Goal: Obtain resource: Download file/media

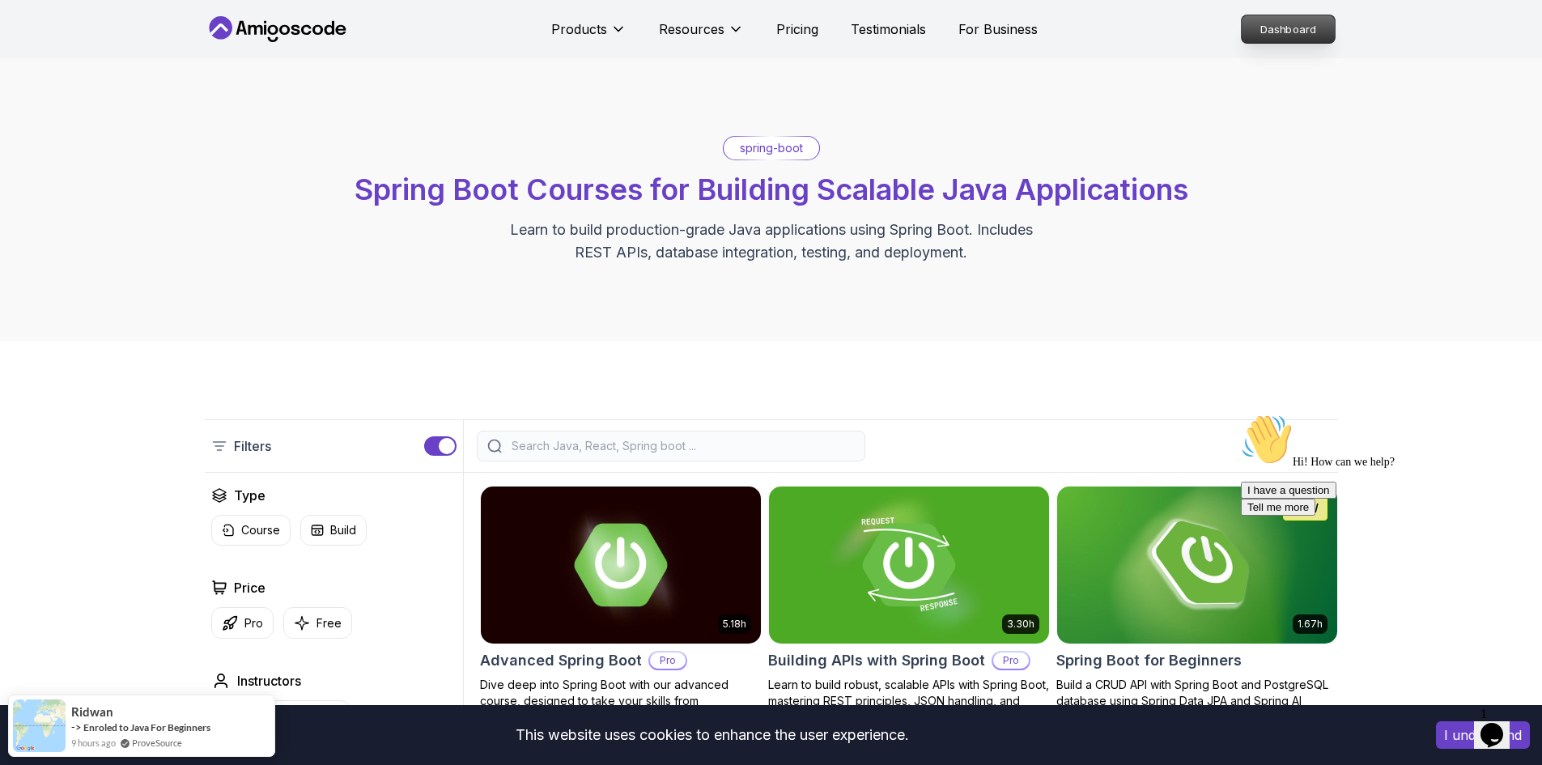
click at [1304, 21] on p "Dashboard" at bounding box center [1288, 29] width 93 height 28
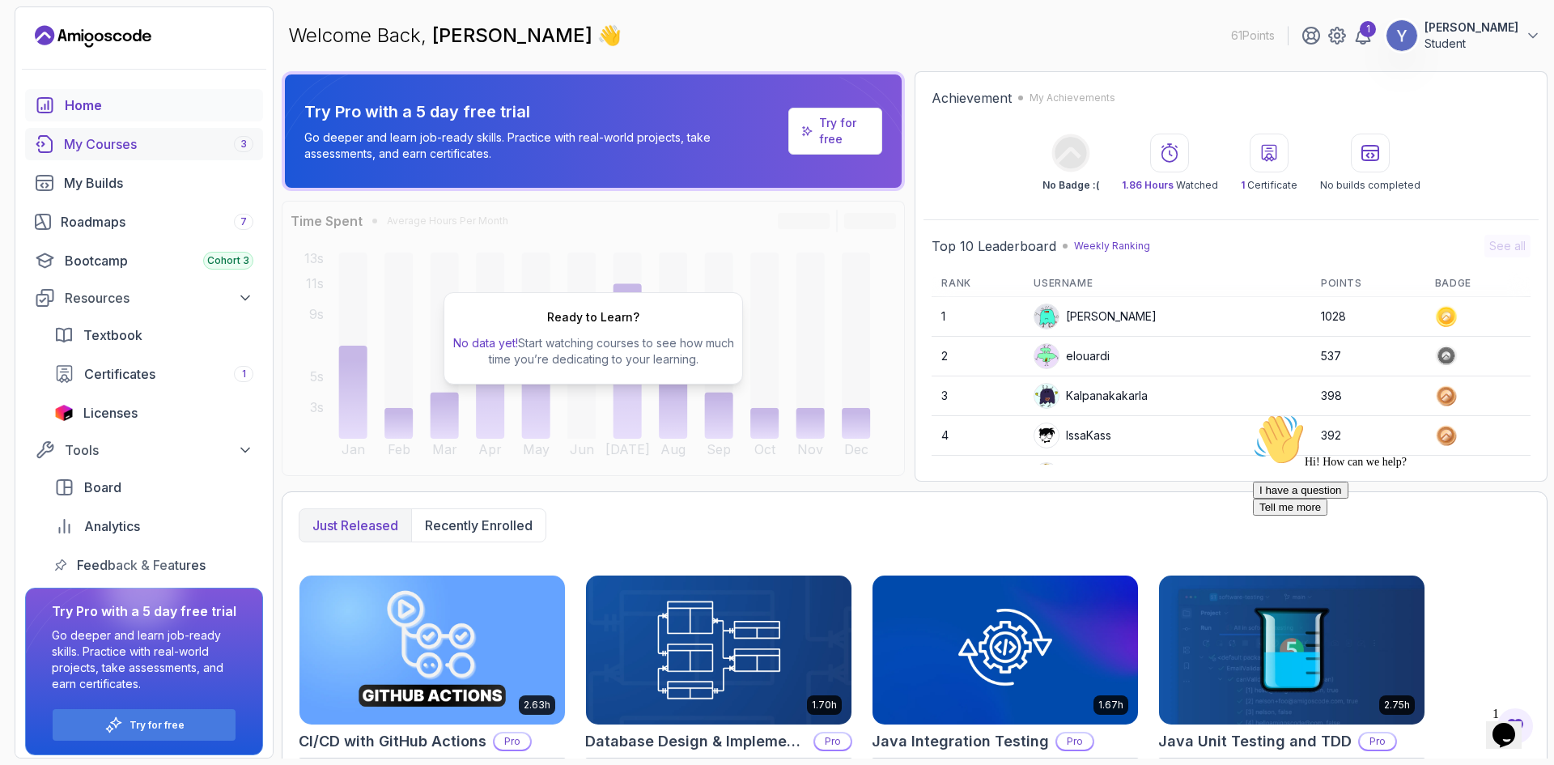
click at [147, 138] on div "My Courses 3" at bounding box center [158, 143] width 189 height 19
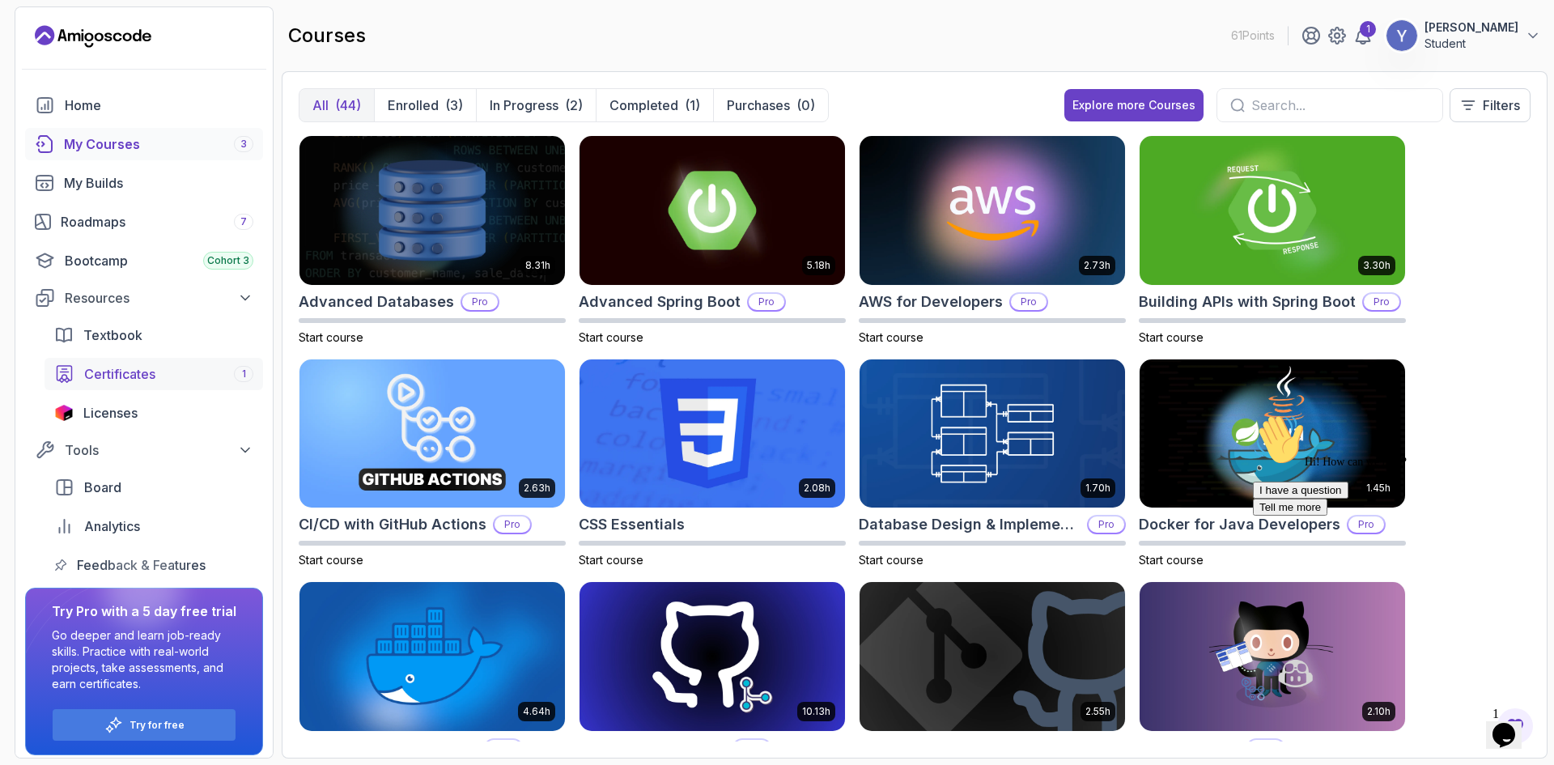
click at [210, 368] on div "Certificates 1" at bounding box center [168, 373] width 169 height 19
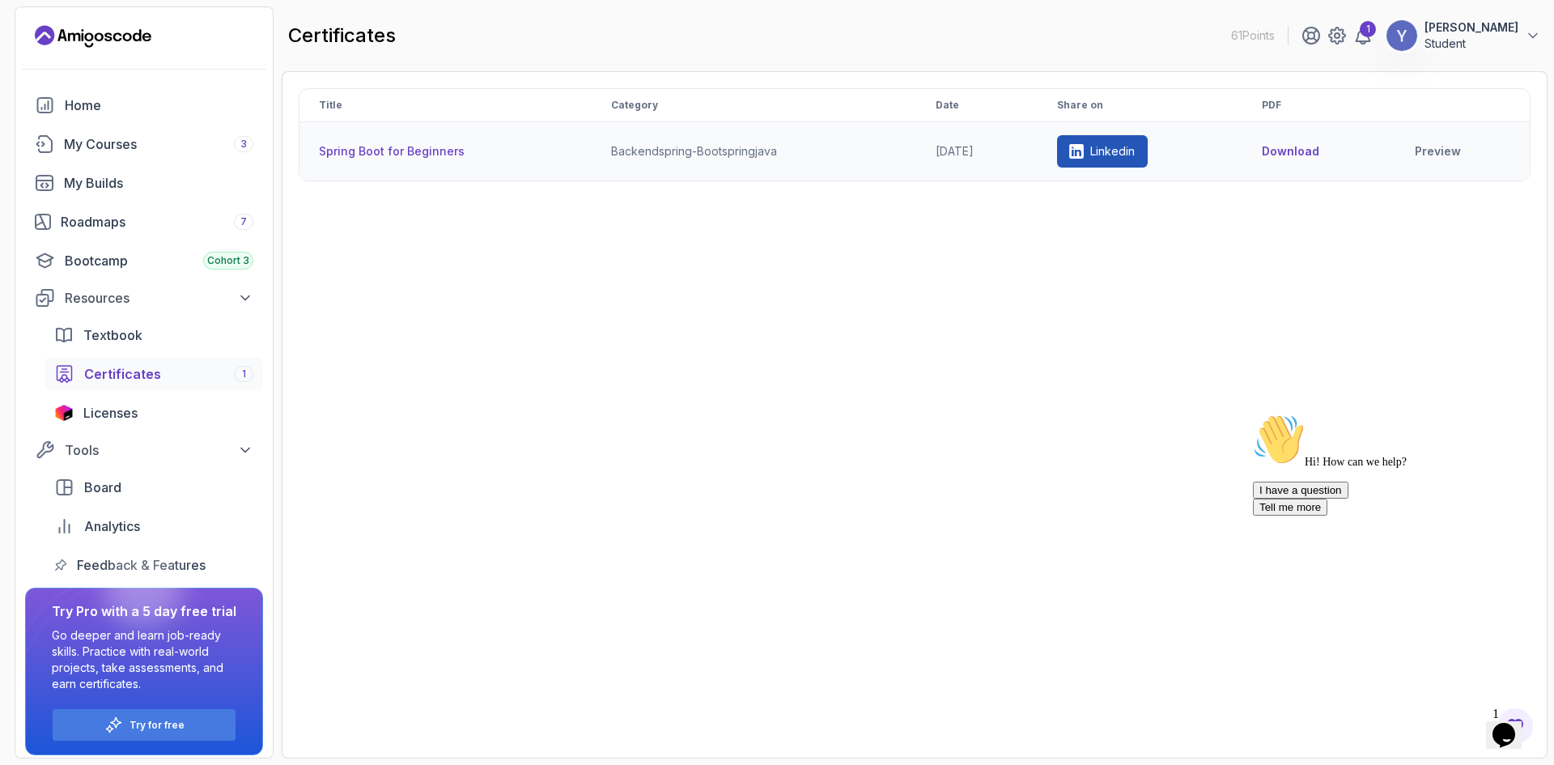
click at [1320, 156] on button "Download" at bounding box center [1290, 151] width 57 height 16
click at [1452, 152] on link "Preview" at bounding box center [1464, 151] width 92 height 16
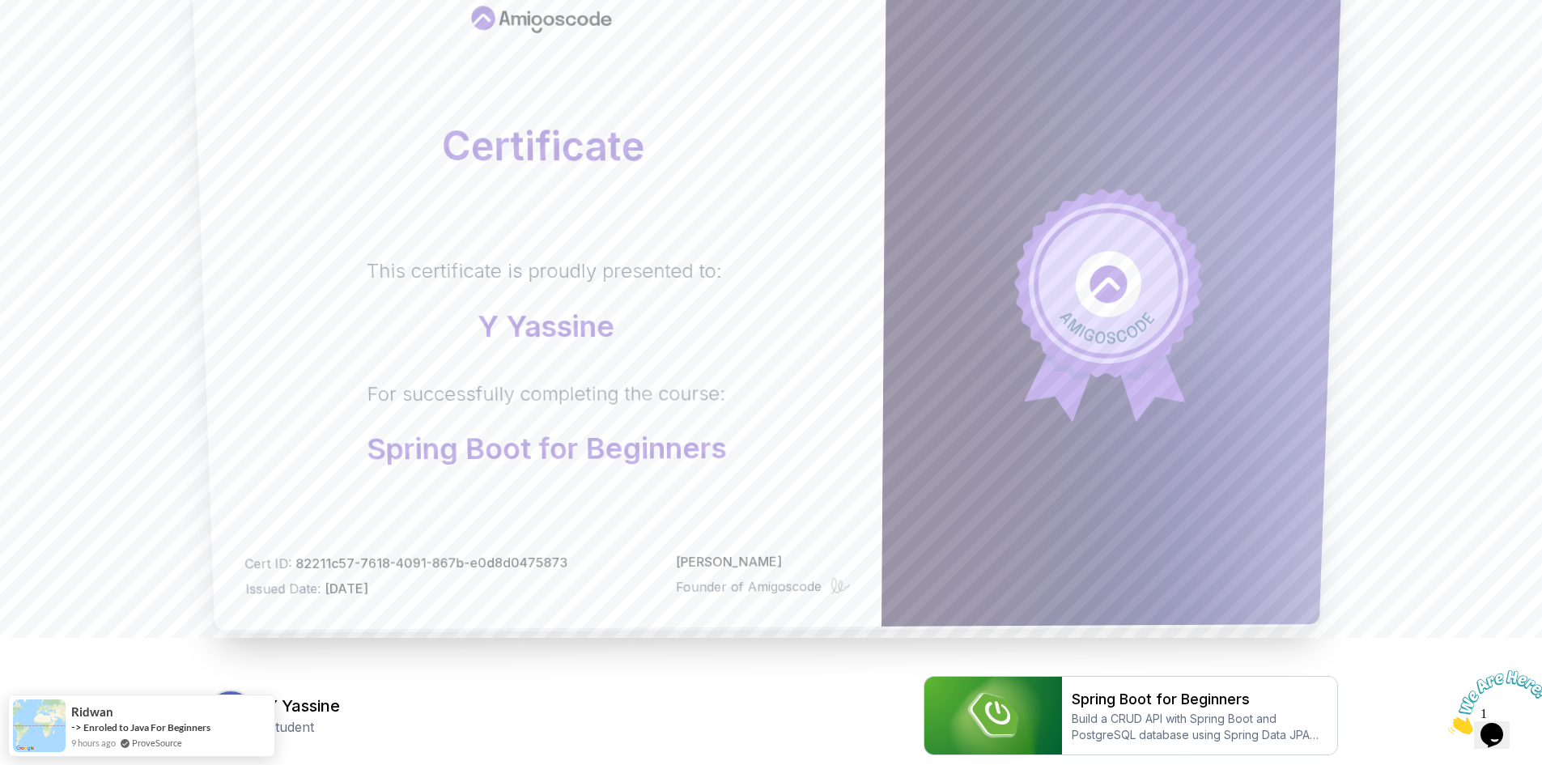
scroll to position [98, 0]
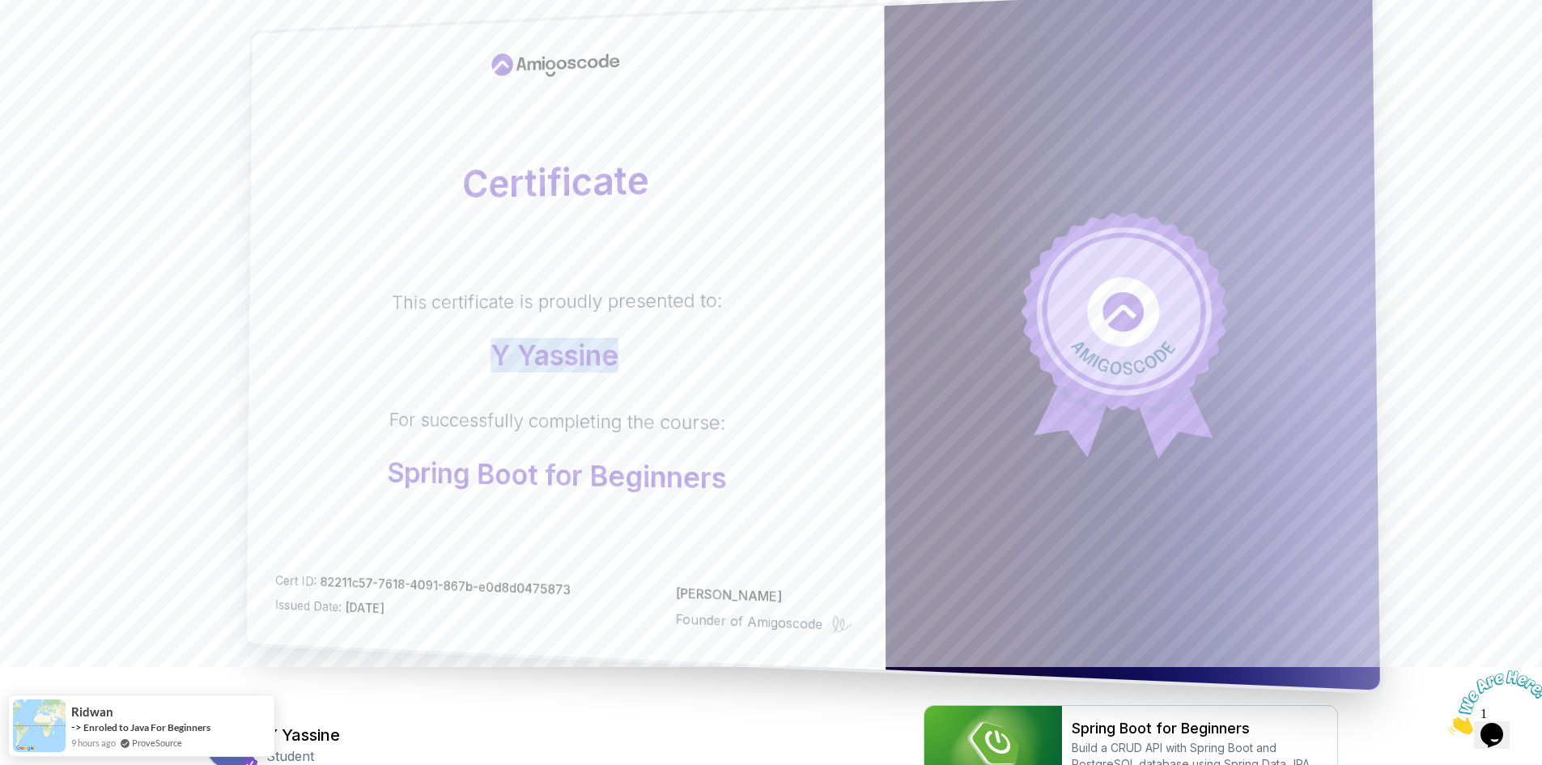
drag, startPoint x: 503, startPoint y: 348, endPoint x: 630, endPoint y: 362, distance: 127.8
click at [630, 362] on p "Y yassine" at bounding box center [557, 355] width 331 height 32
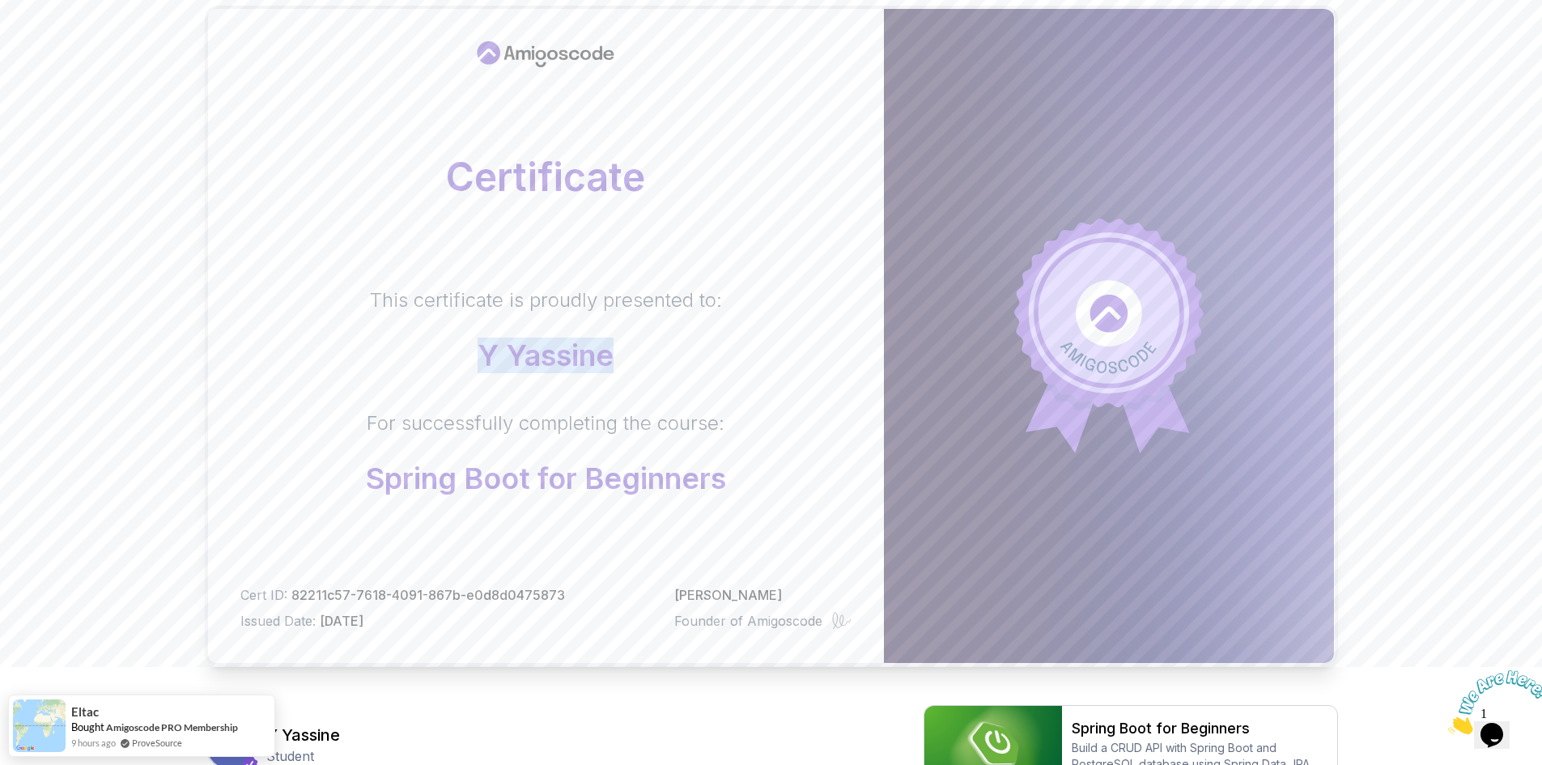
click at [1014, 248] on body "Certificate This certificate is proudly presented to: Y yassine For successfull…" at bounding box center [771, 414] width 1542 height 1025
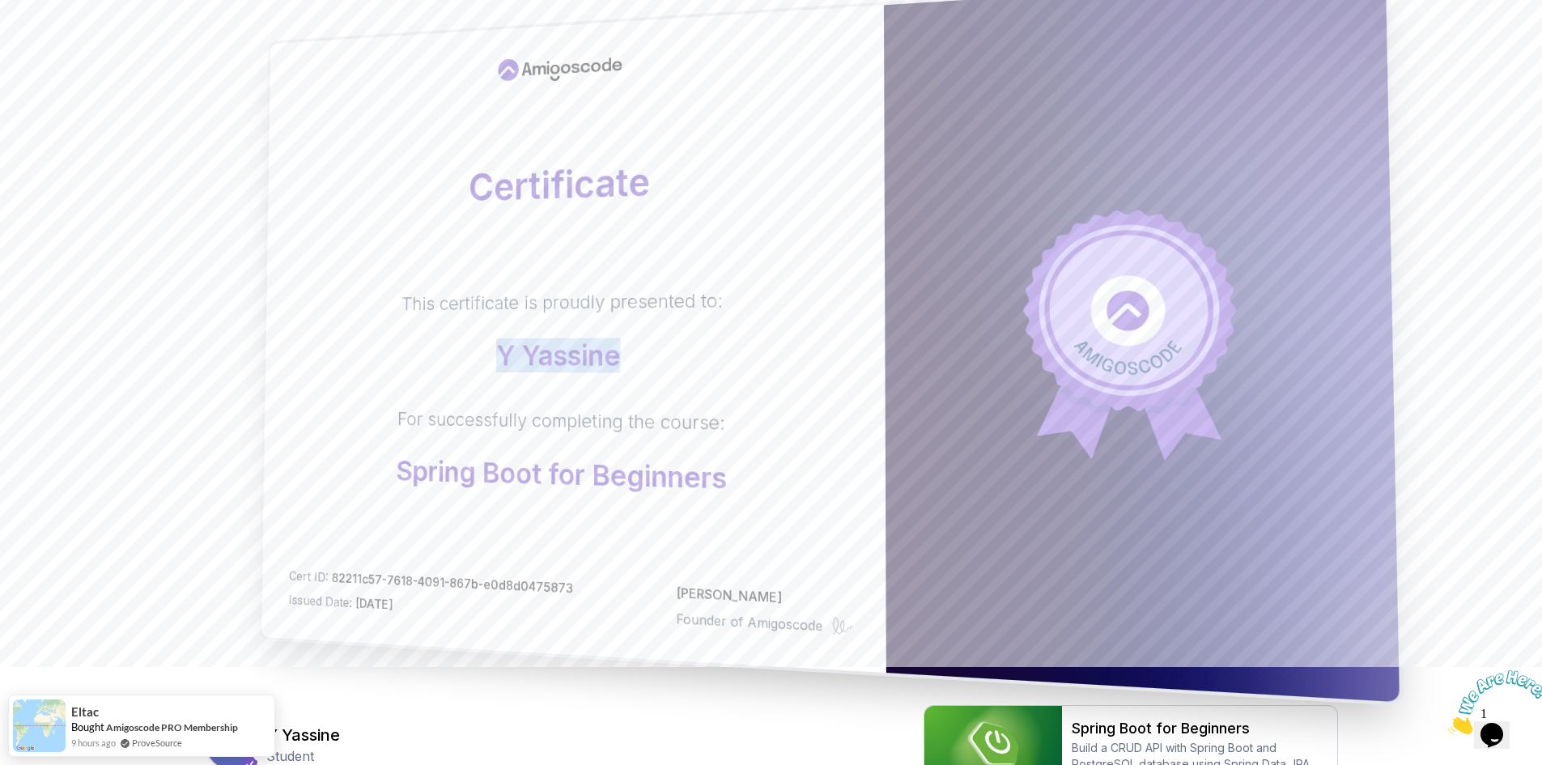
click at [571, 348] on p "Y yassine" at bounding box center [562, 355] width 322 height 32
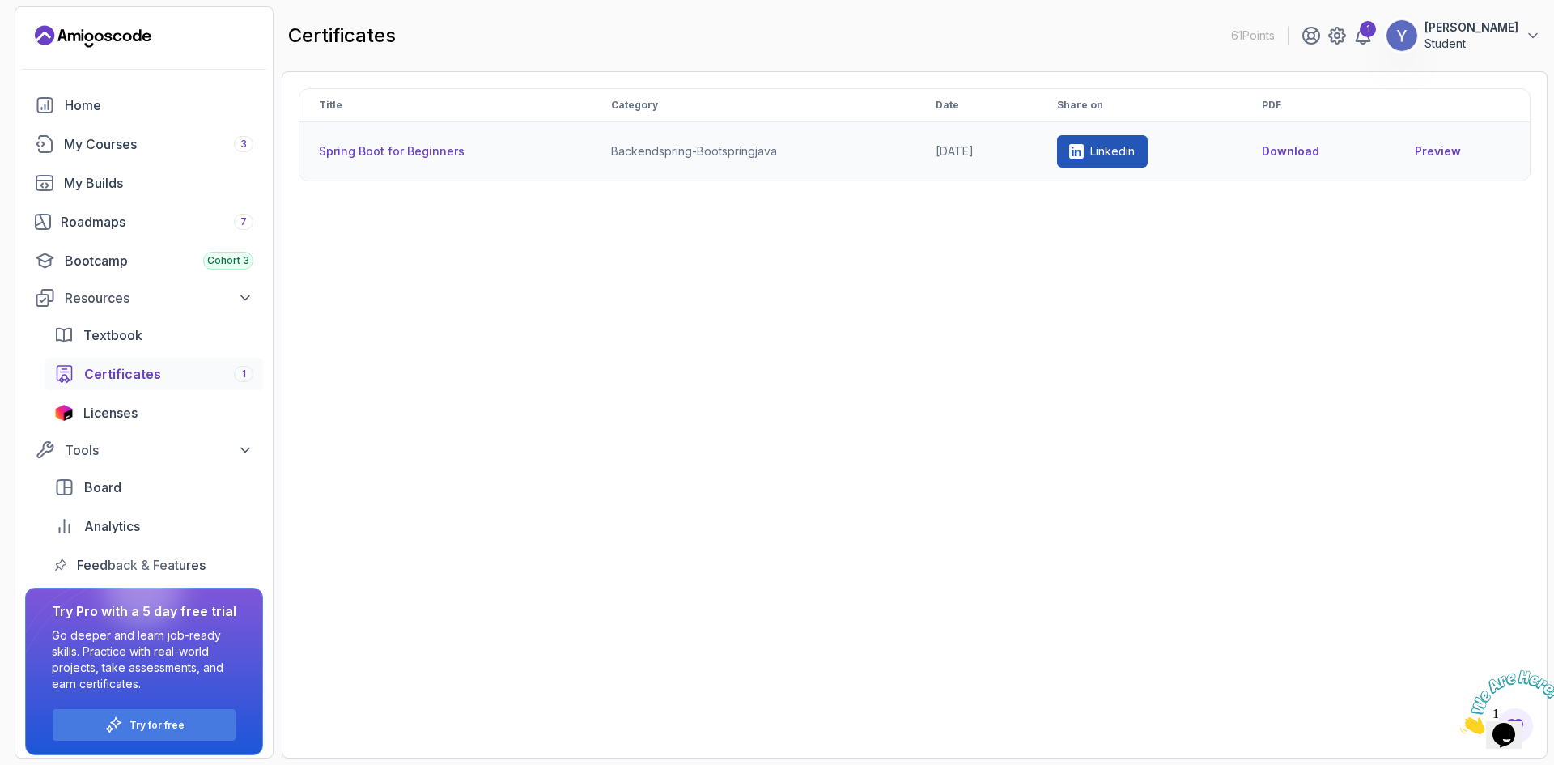
click at [1460, 151] on link "Preview" at bounding box center [1463, 151] width 96 height 16
click at [1458, 41] on p "Student" at bounding box center [1472, 44] width 94 height 16
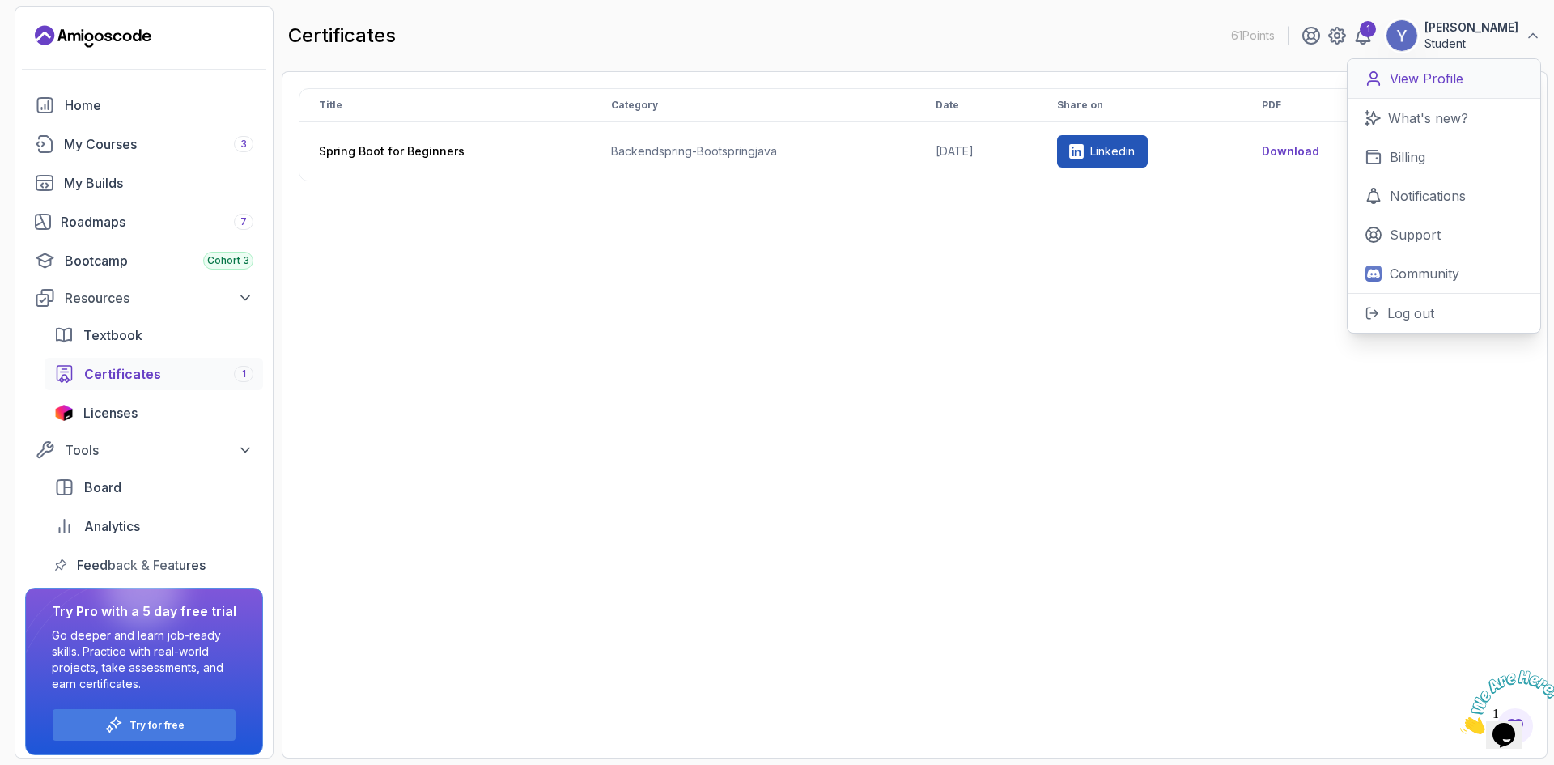
click at [1440, 81] on p "View Profile" at bounding box center [1427, 78] width 74 height 19
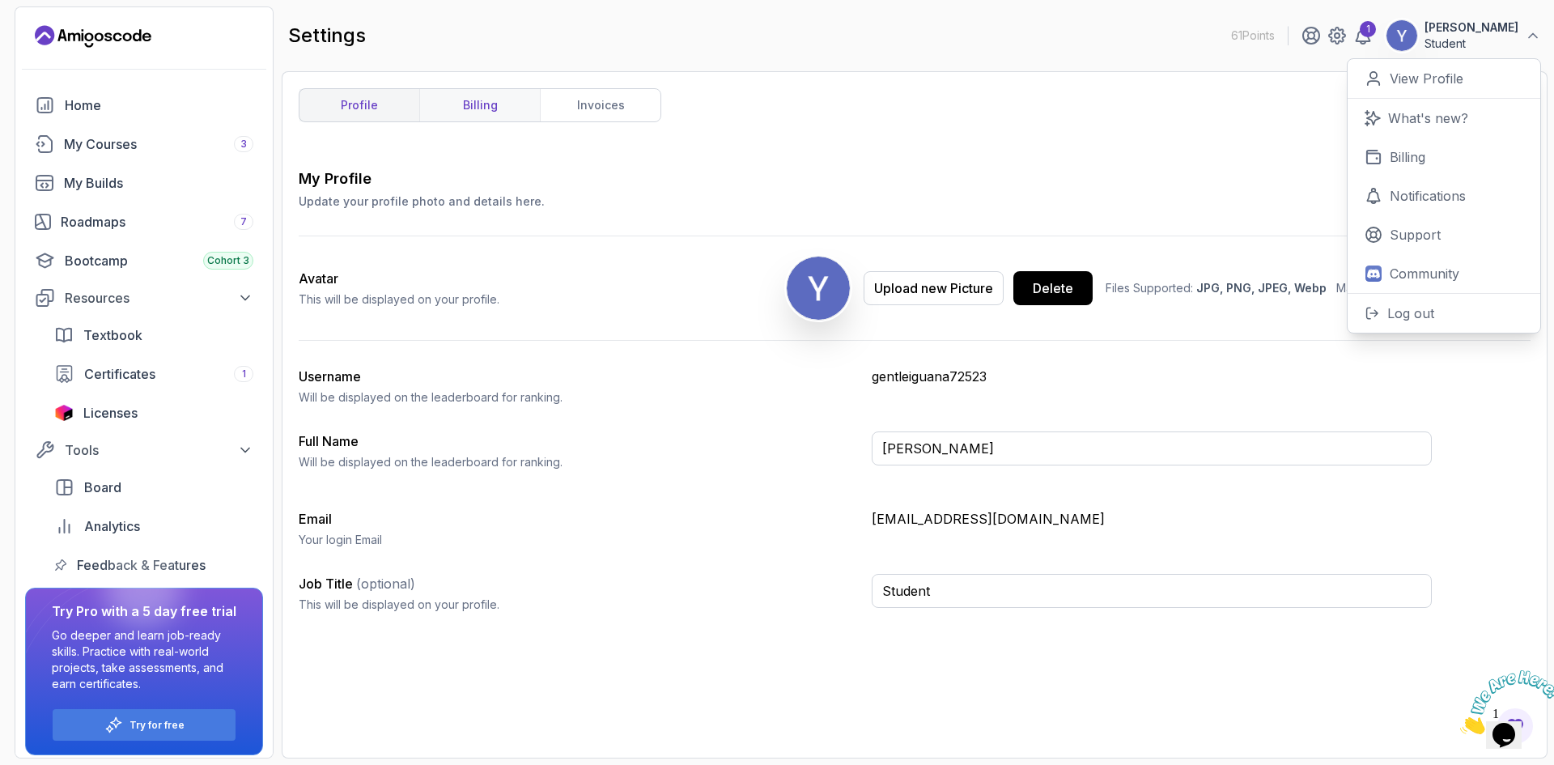
click at [480, 100] on link "billing" at bounding box center [479, 105] width 121 height 32
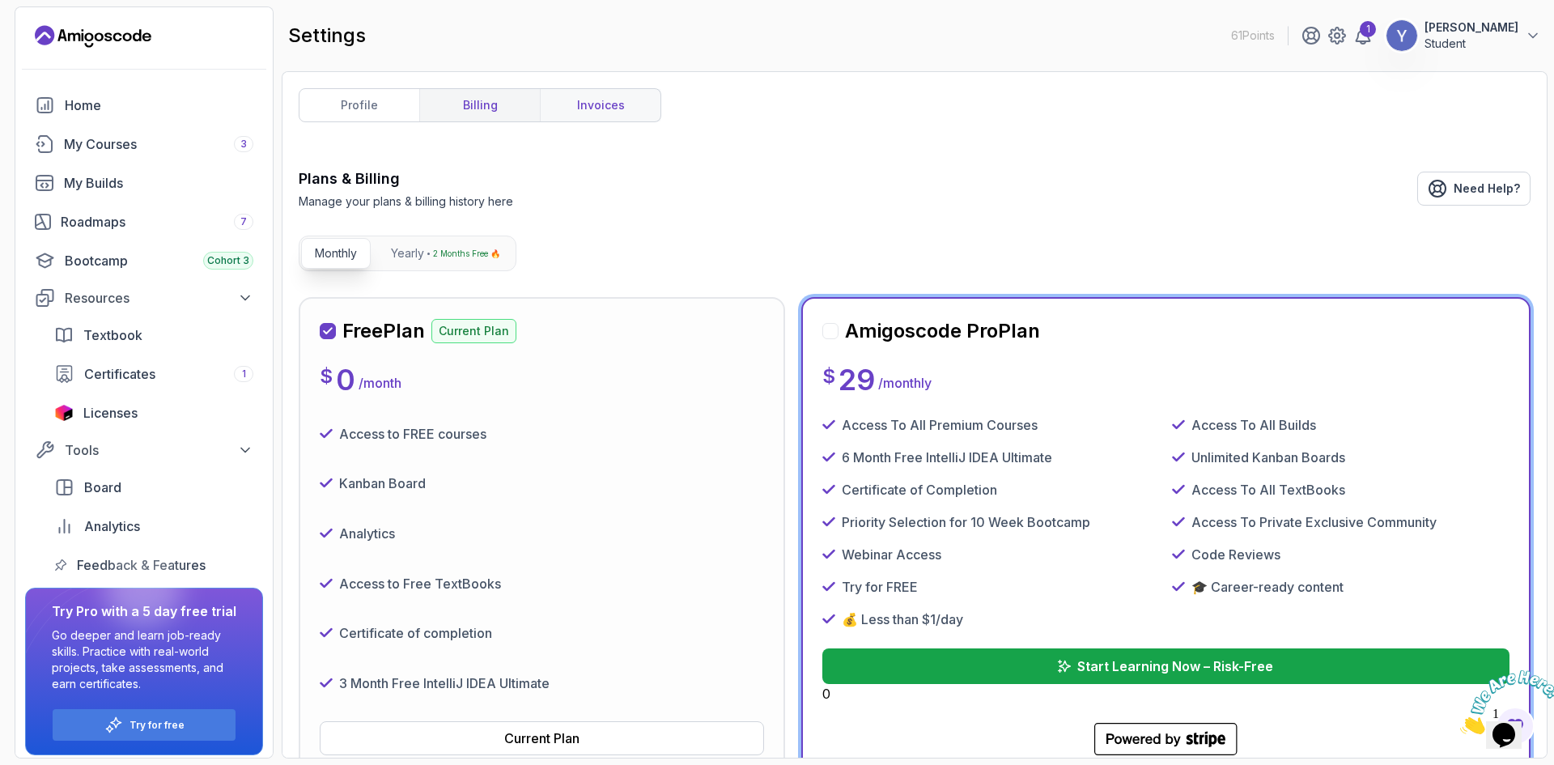
click at [579, 110] on link "invoices" at bounding box center [600, 105] width 121 height 32
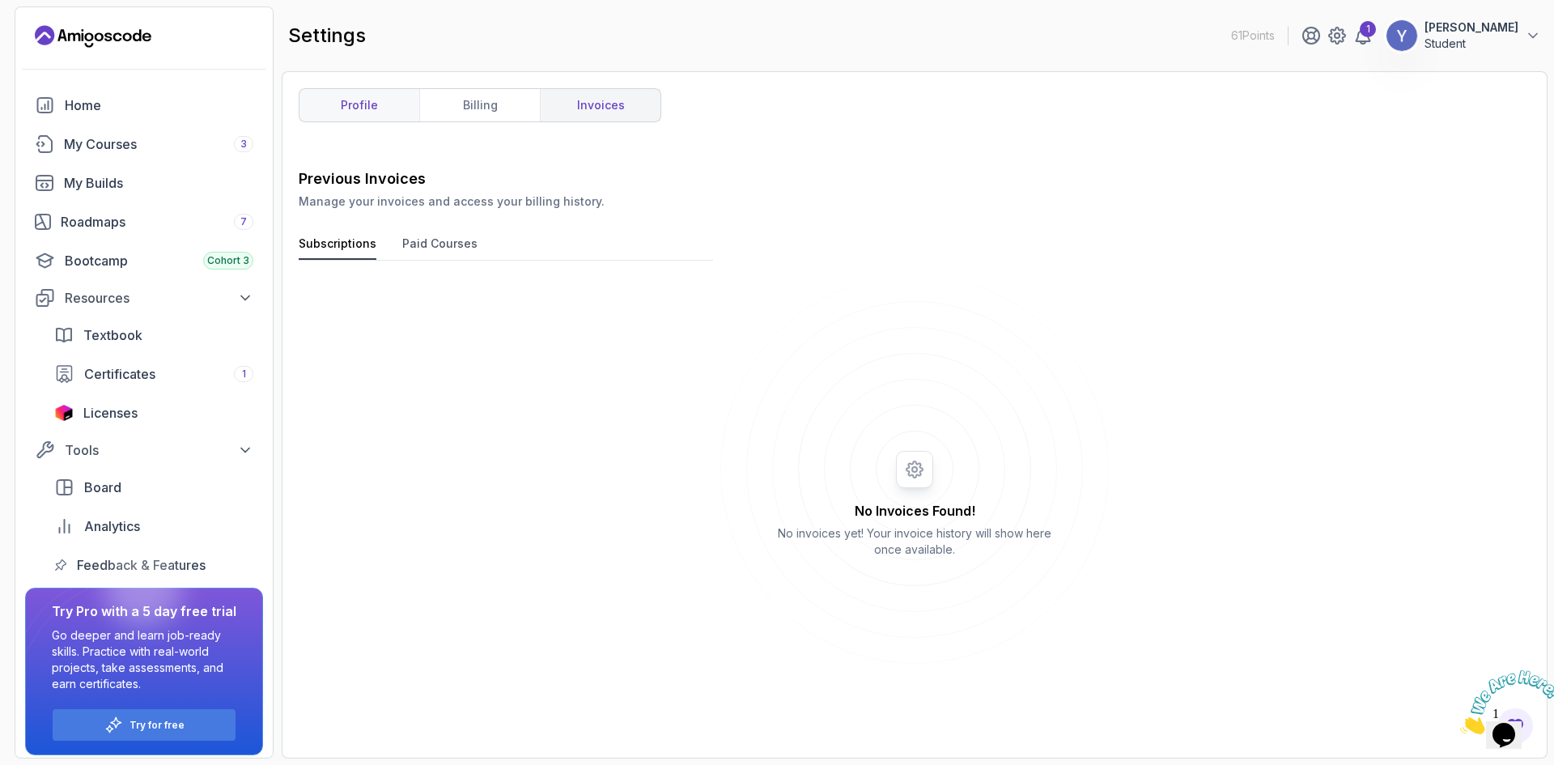
click at [368, 97] on link "profile" at bounding box center [360, 105] width 120 height 32
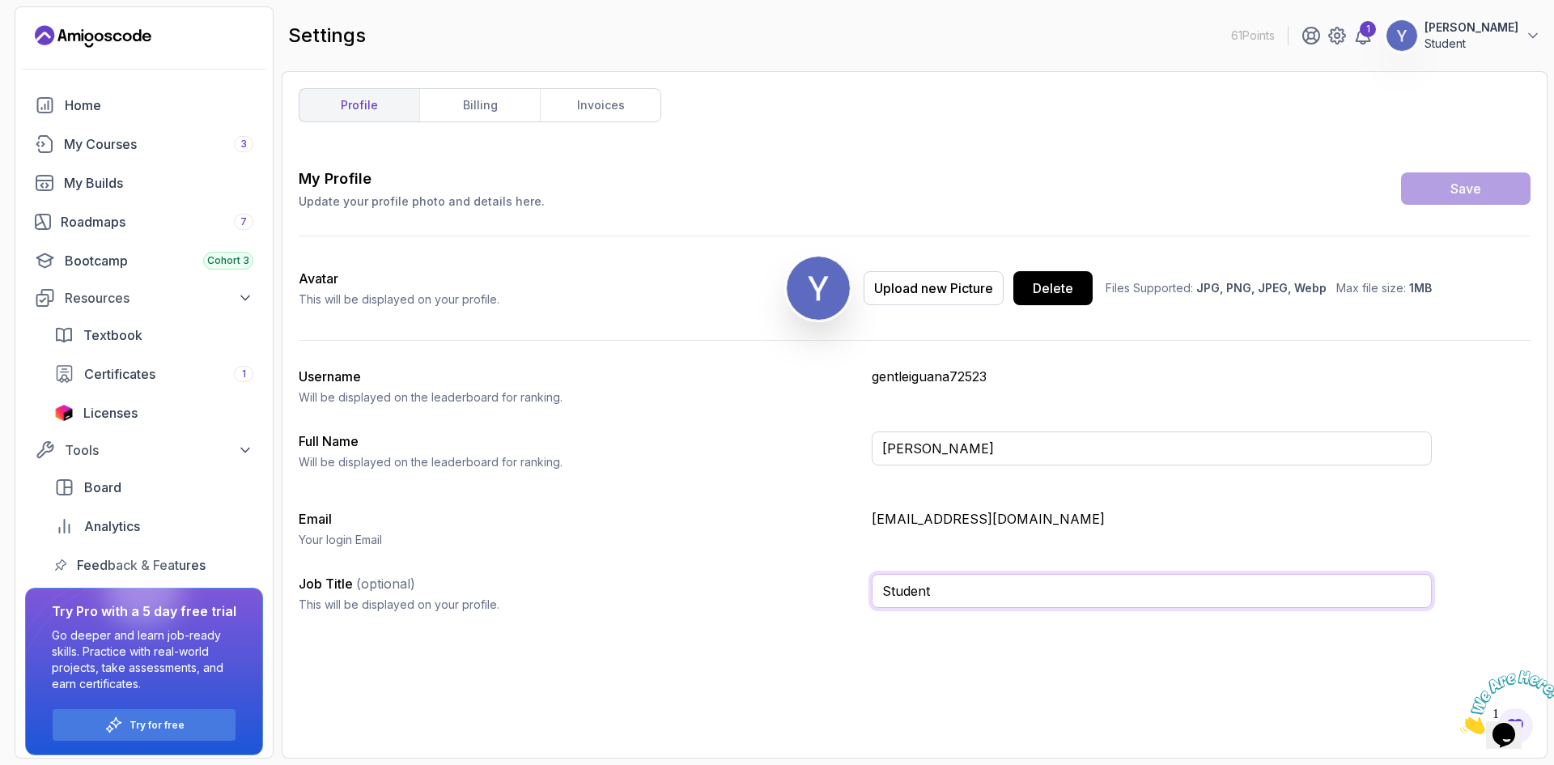
click at [1214, 589] on input "Student" at bounding box center [1152, 591] width 560 height 34
drag, startPoint x: 630, startPoint y: 194, endPoint x: 633, endPoint y: 185, distance: 10.2
click at [631, 192] on div "My Profile Update your profile photo and details here. Save" at bounding box center [915, 189] width 1232 height 42
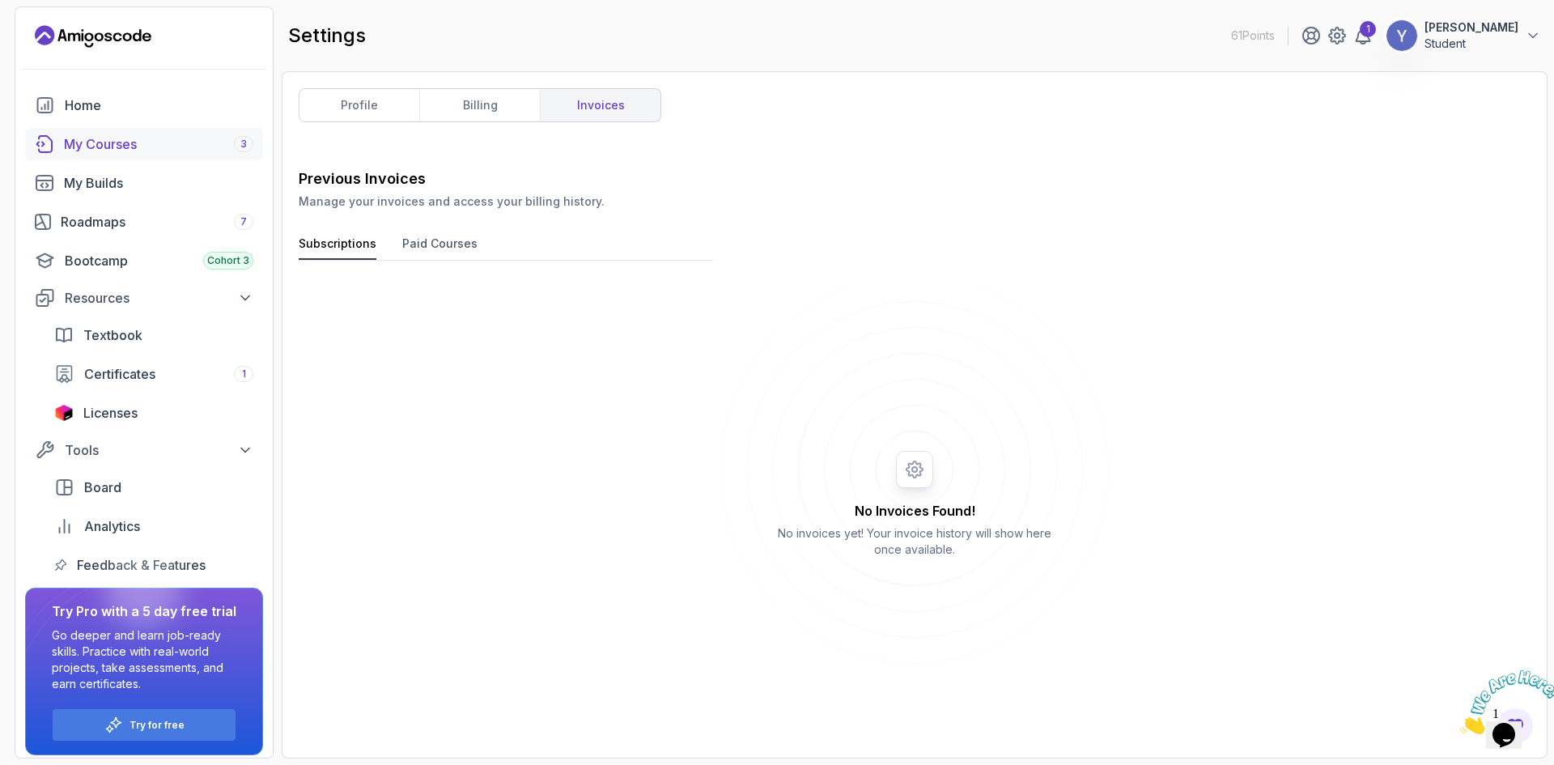
click at [118, 152] on div "My Courses 3" at bounding box center [158, 143] width 189 height 19
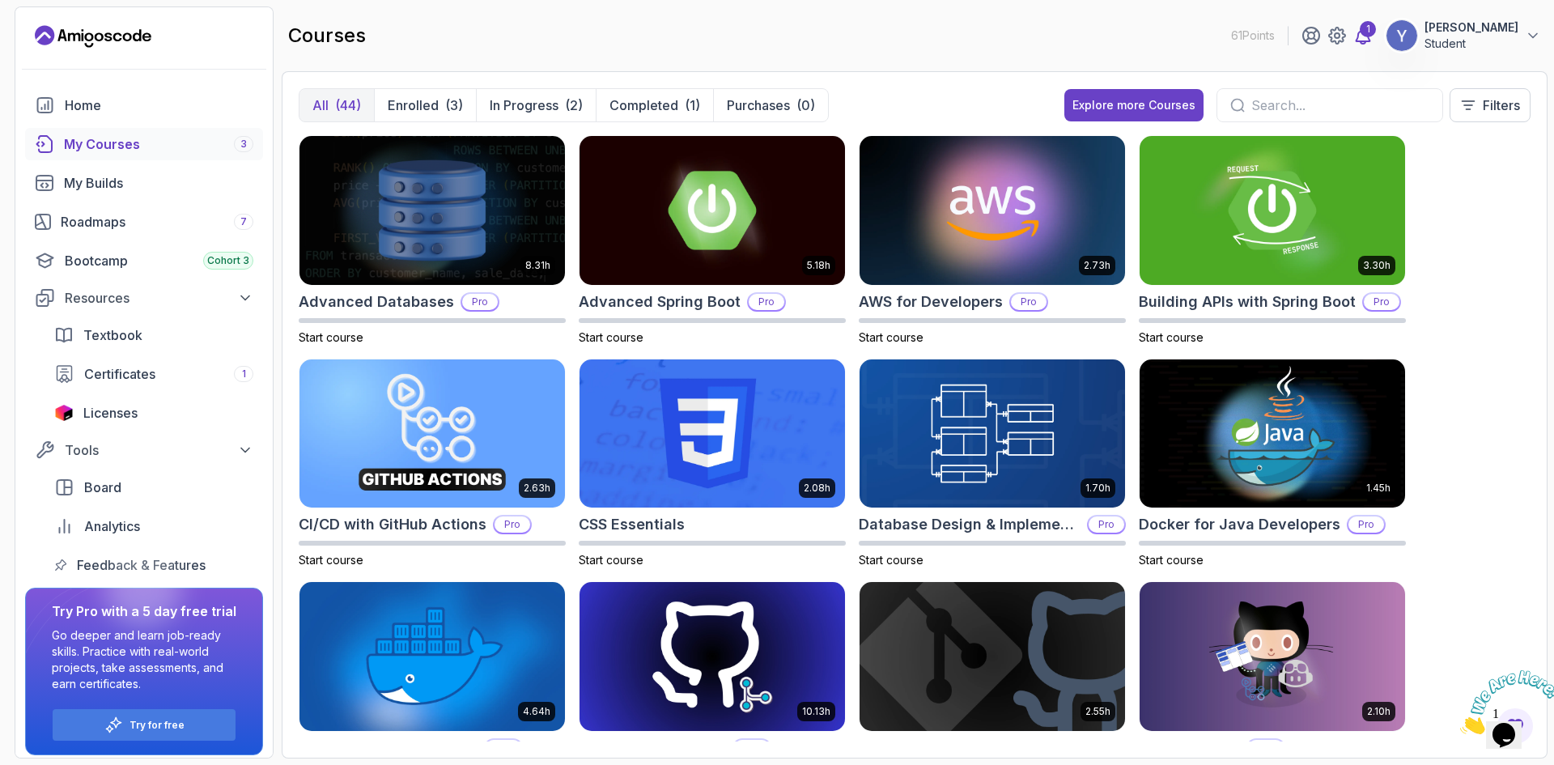
click at [1357, 40] on icon at bounding box center [1364, 36] width 14 height 16
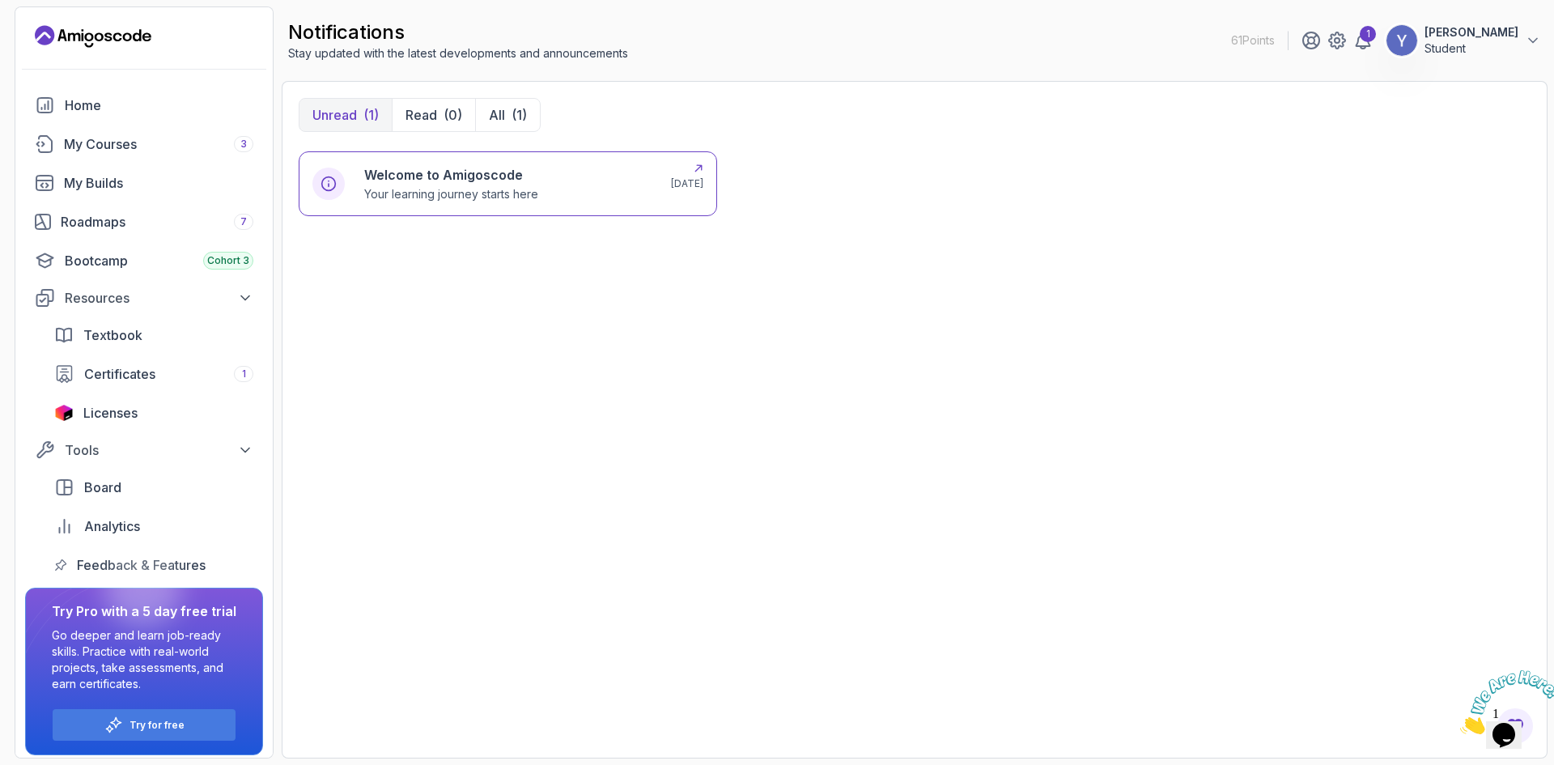
click at [603, 189] on div "Welcome to Amigoscode Your learning journey starts here" at bounding box center [507, 183] width 287 height 37
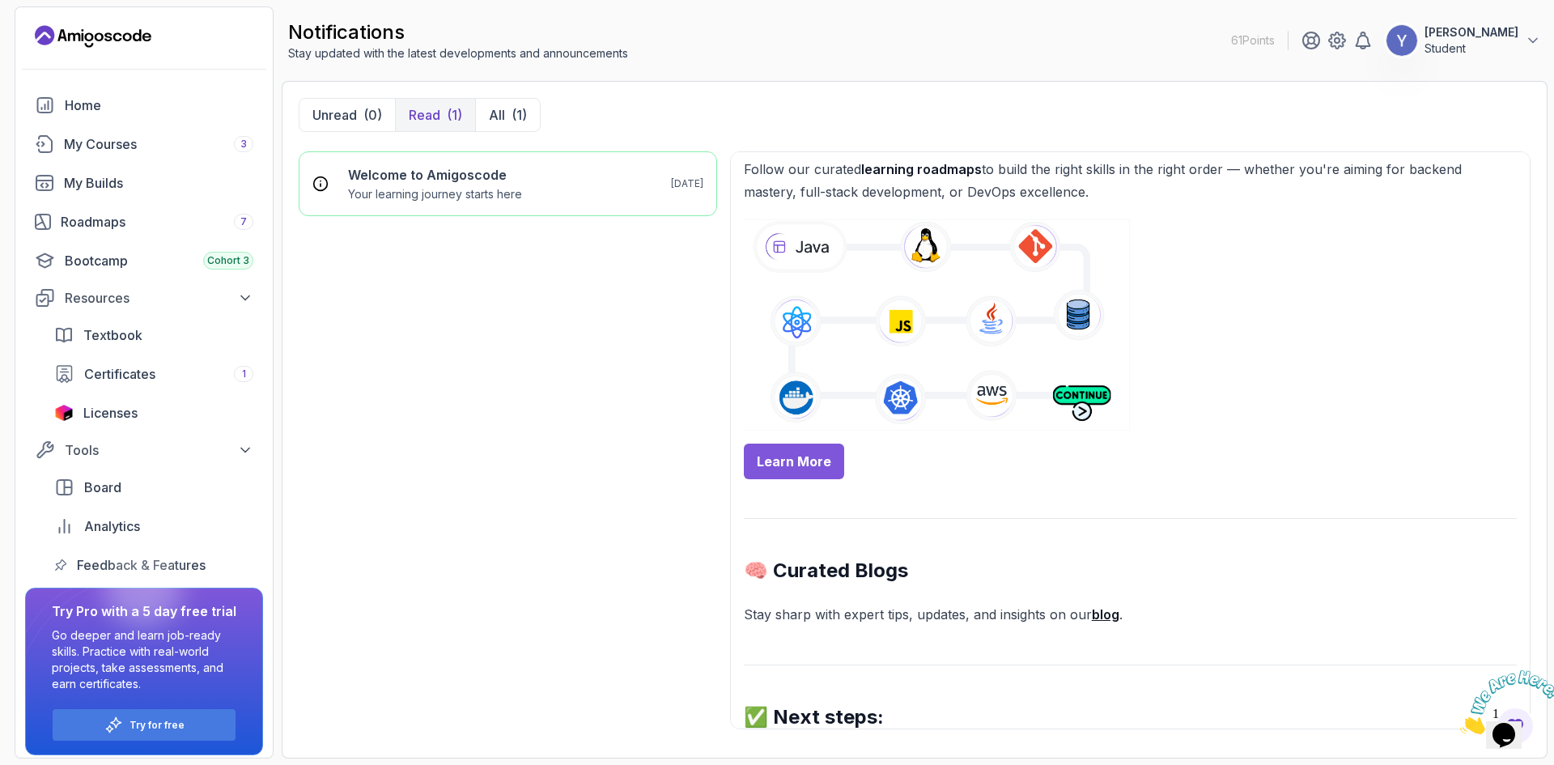
scroll to position [567, 0]
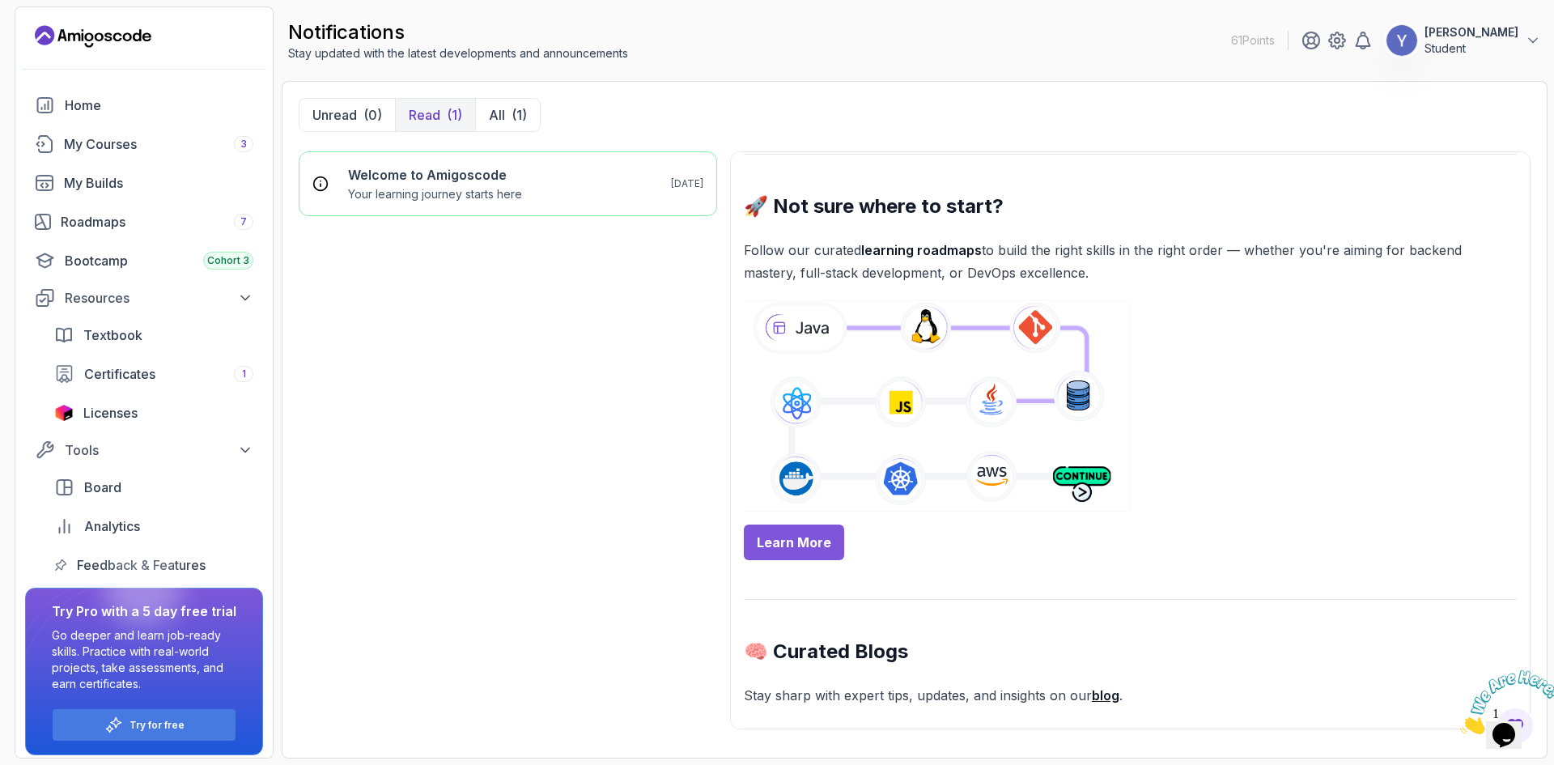
drag, startPoint x: 798, startPoint y: 333, endPoint x: 1290, endPoint y: 430, distance: 501.7
click at [1290, 430] on div "Hey [PERSON_NAME] 👋 We trust you're doing well! Welcome to Amigoscode – we’re e…" at bounding box center [1130, 494] width 773 height 1772
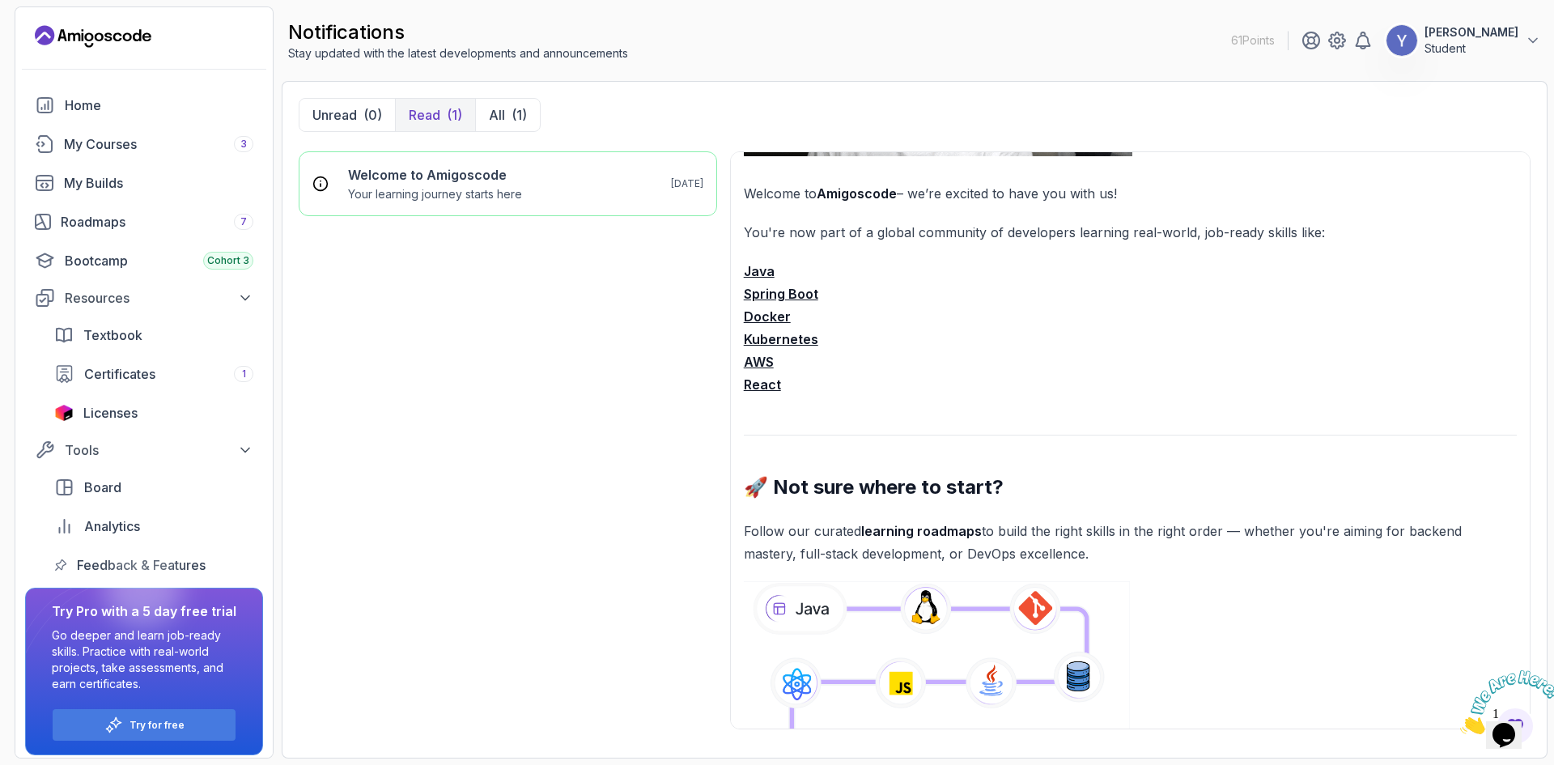
scroll to position [257, 0]
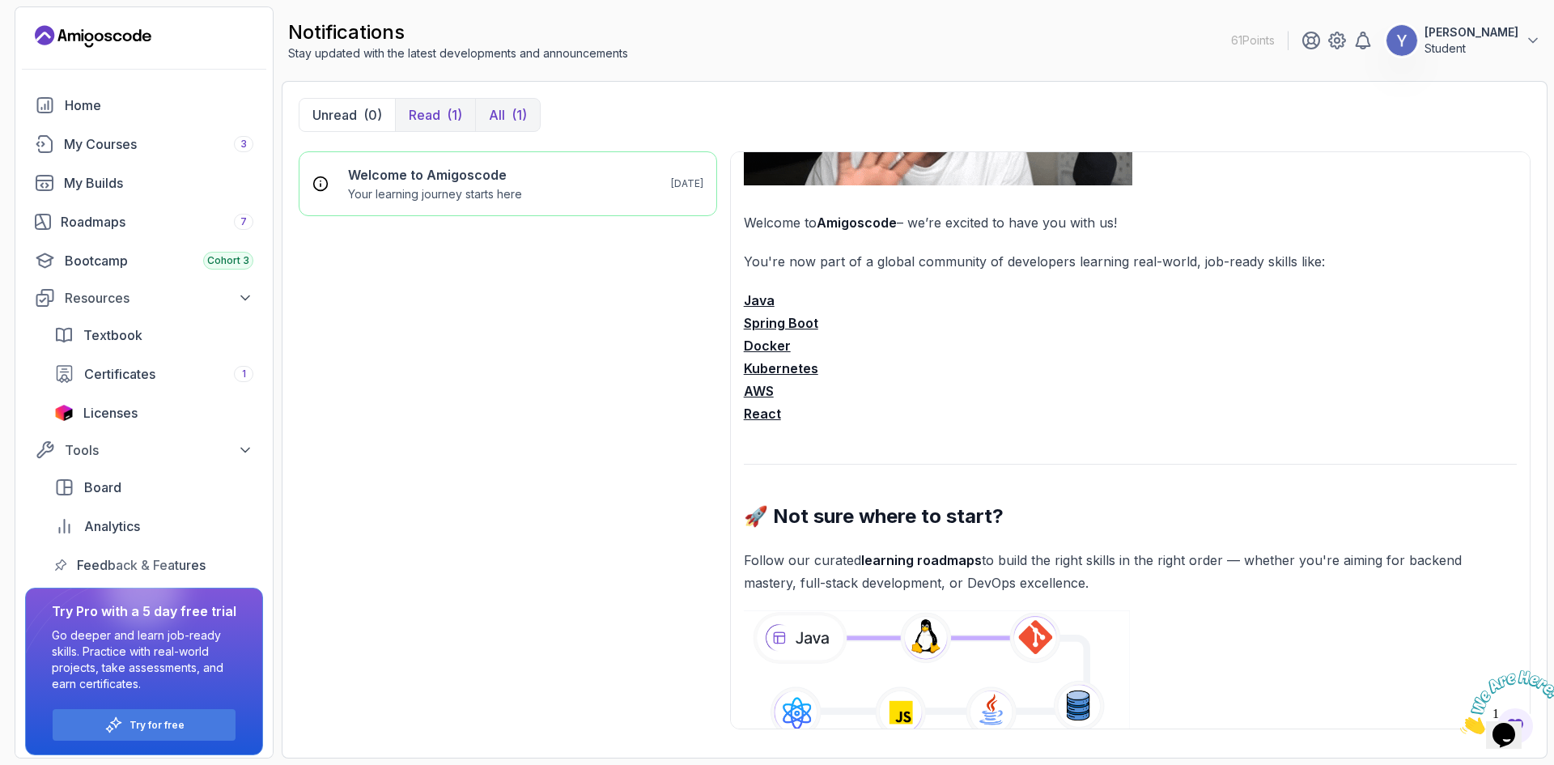
click at [517, 121] on div "(1)" at bounding box center [519, 114] width 15 height 19
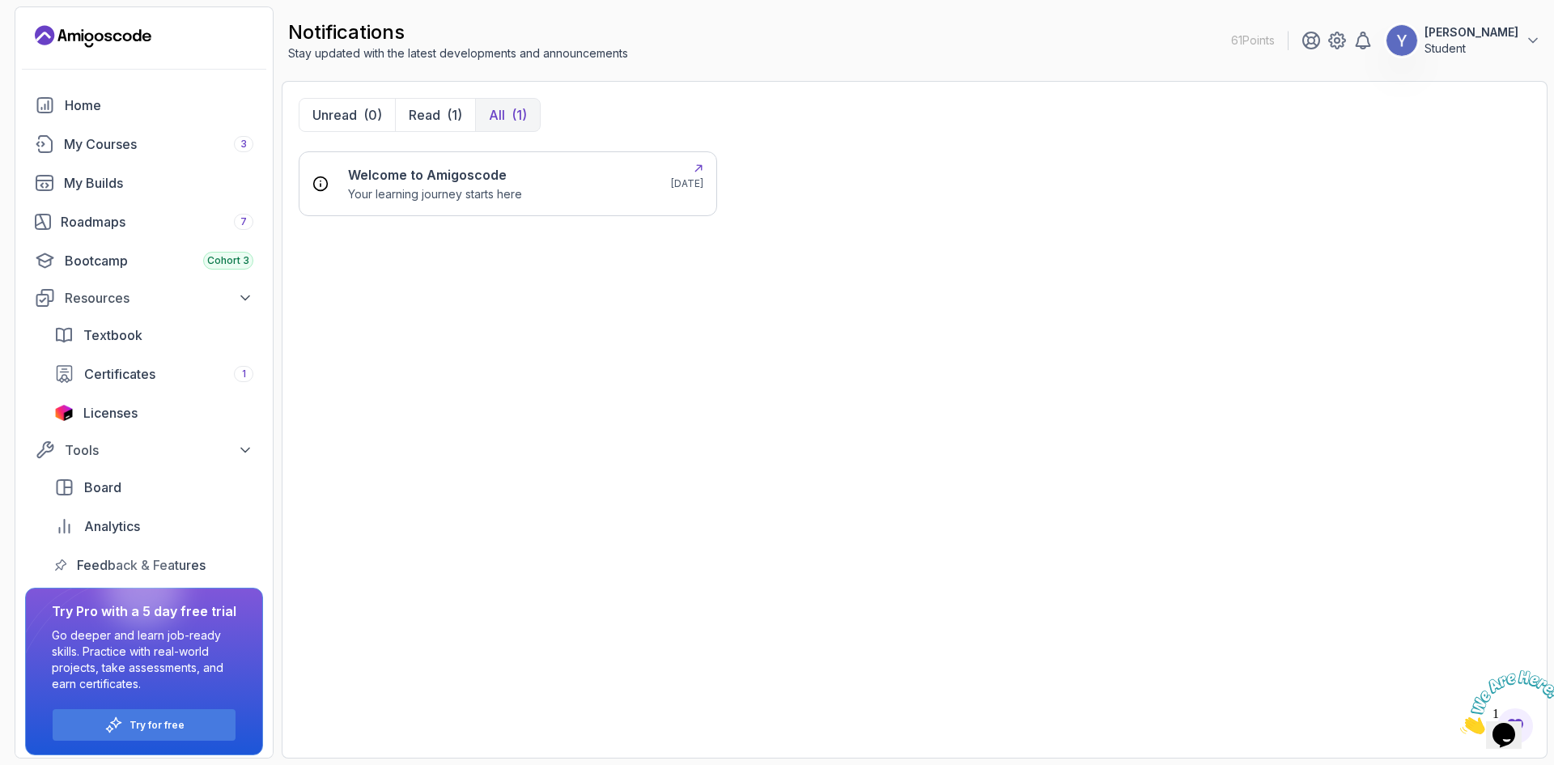
click at [517, 190] on p "Your learning journey starts here" at bounding box center [435, 194] width 174 height 16
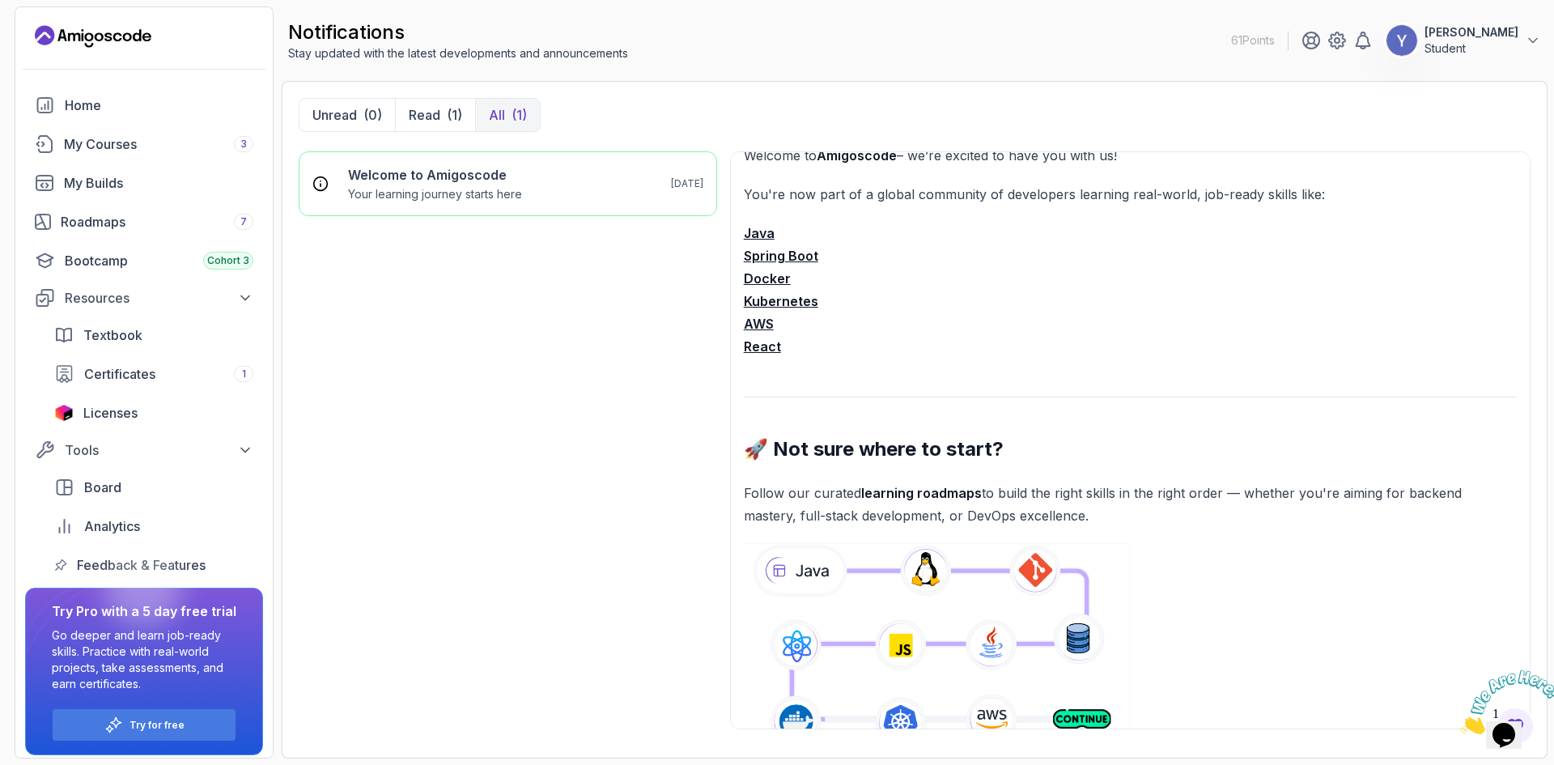
scroll to position [486, 0]
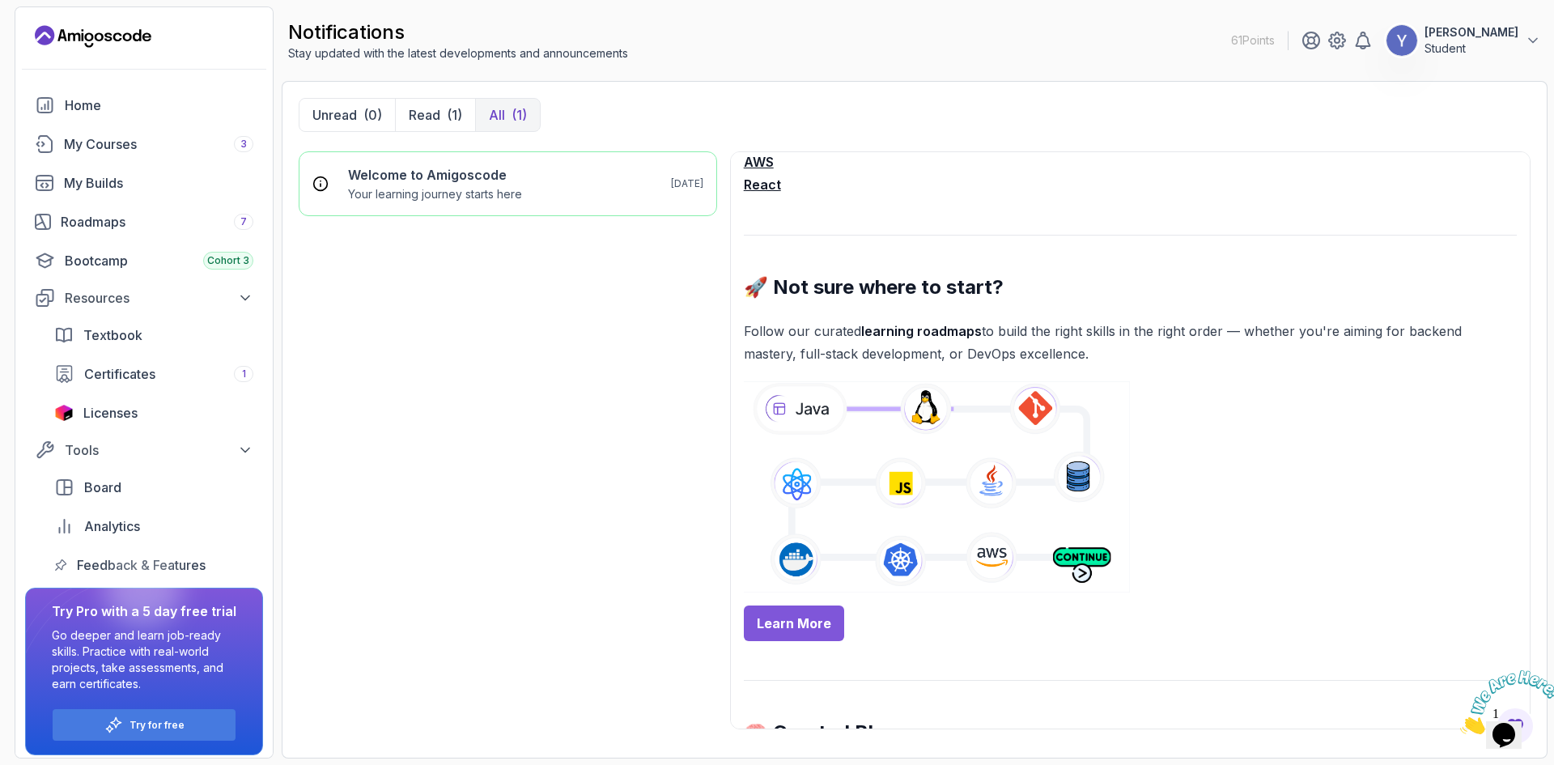
click at [801, 415] on img at bounding box center [937, 486] width 387 height 211
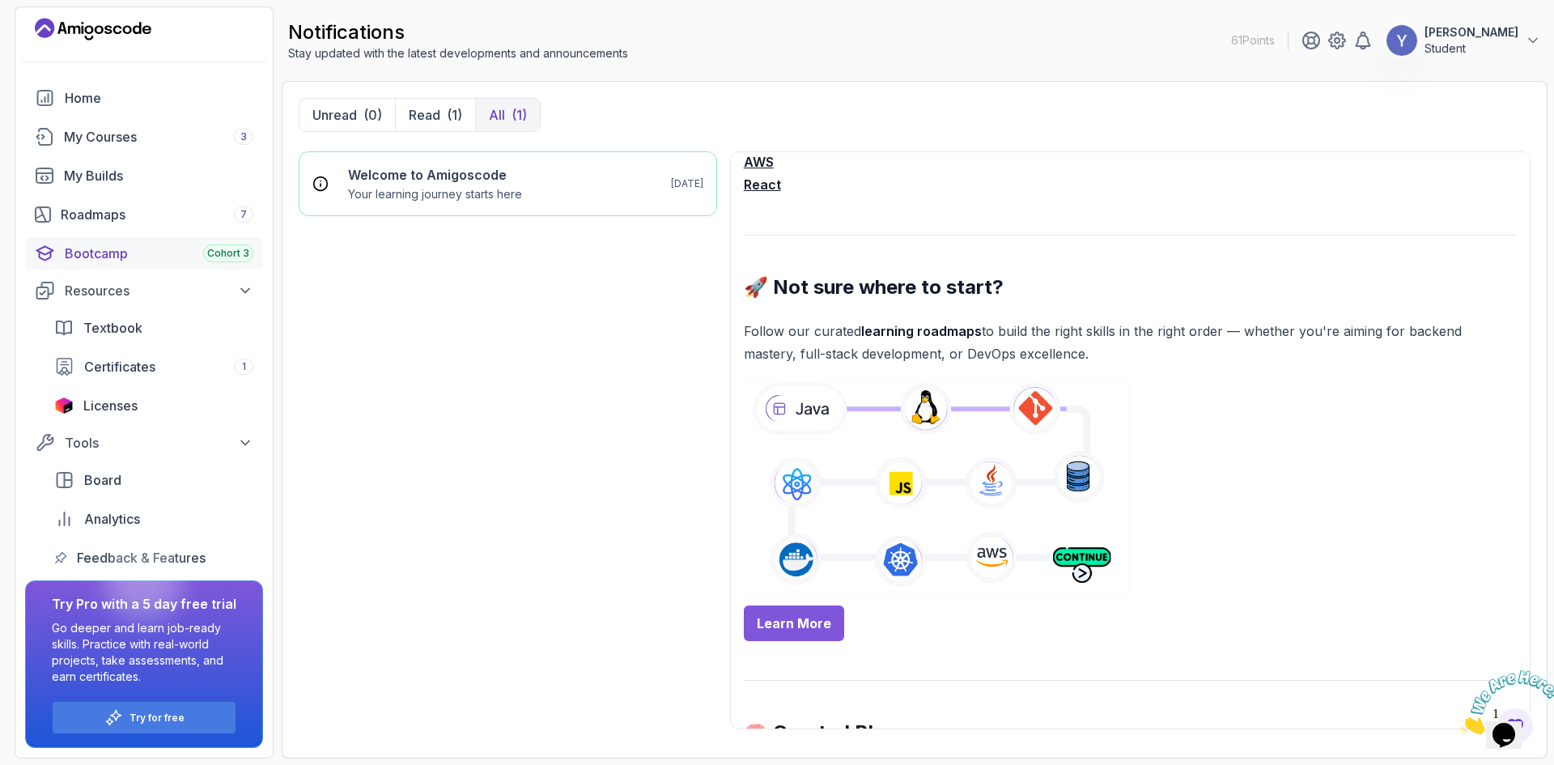
scroll to position [0, 0]
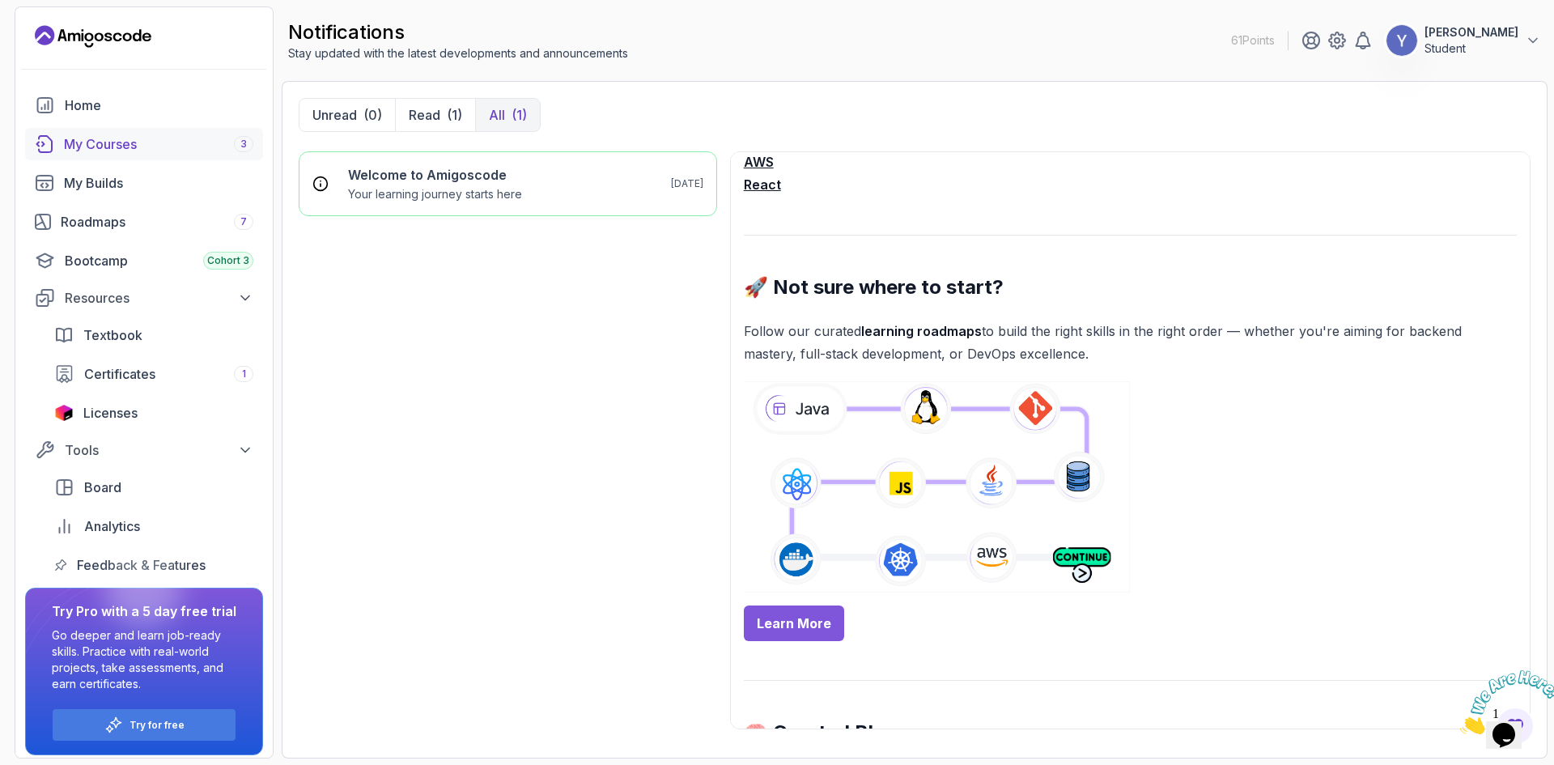
click at [142, 148] on div "My Courses 3" at bounding box center [158, 143] width 189 height 19
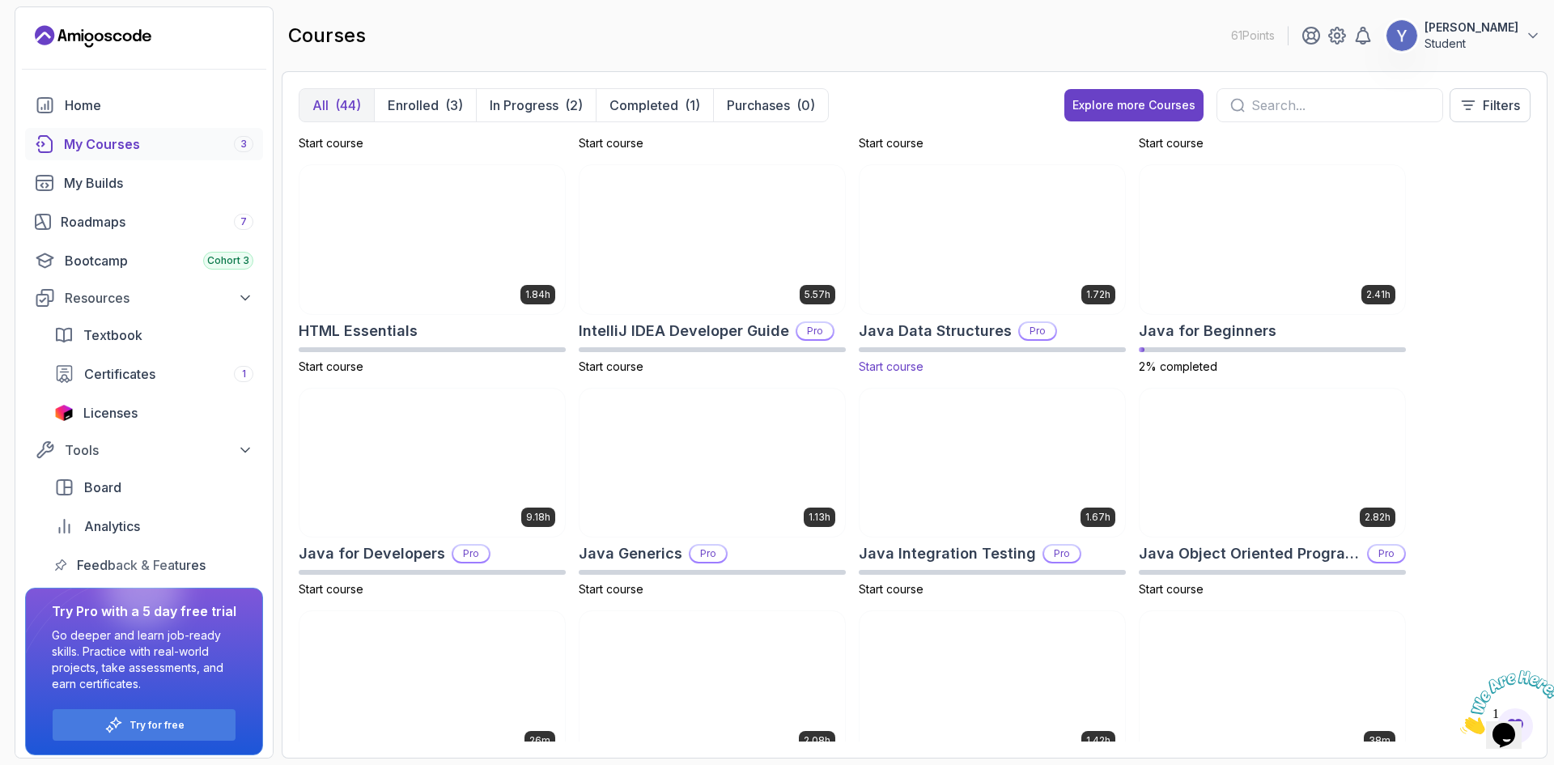
scroll to position [317, 0]
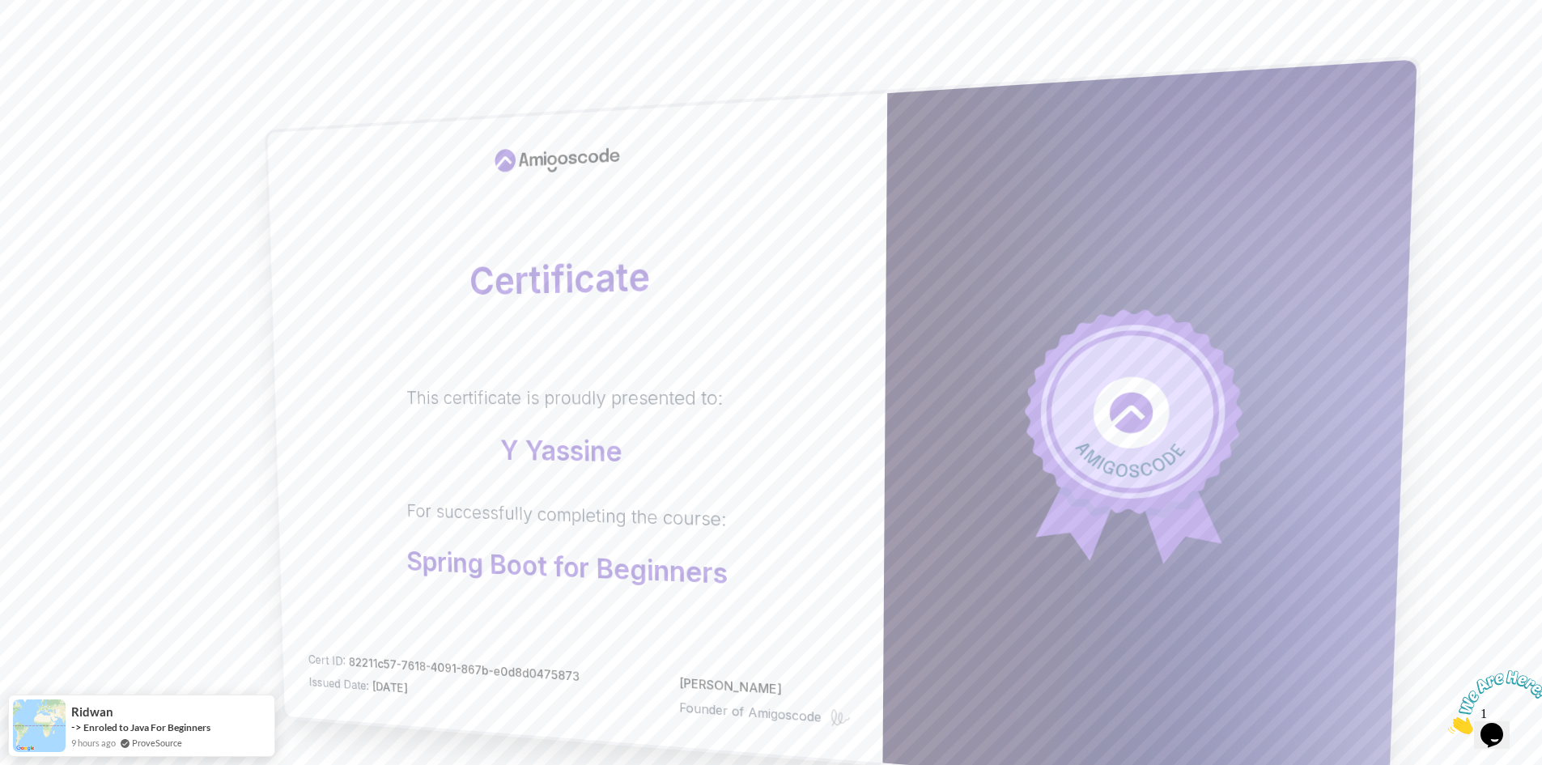
click at [519, 451] on p "Y yassine" at bounding box center [565, 451] width 316 height 35
drag, startPoint x: 512, startPoint y: 448, endPoint x: 495, endPoint y: 444, distance: 18.3
click at [495, 444] on p "Y yassine" at bounding box center [565, 451] width 316 height 35
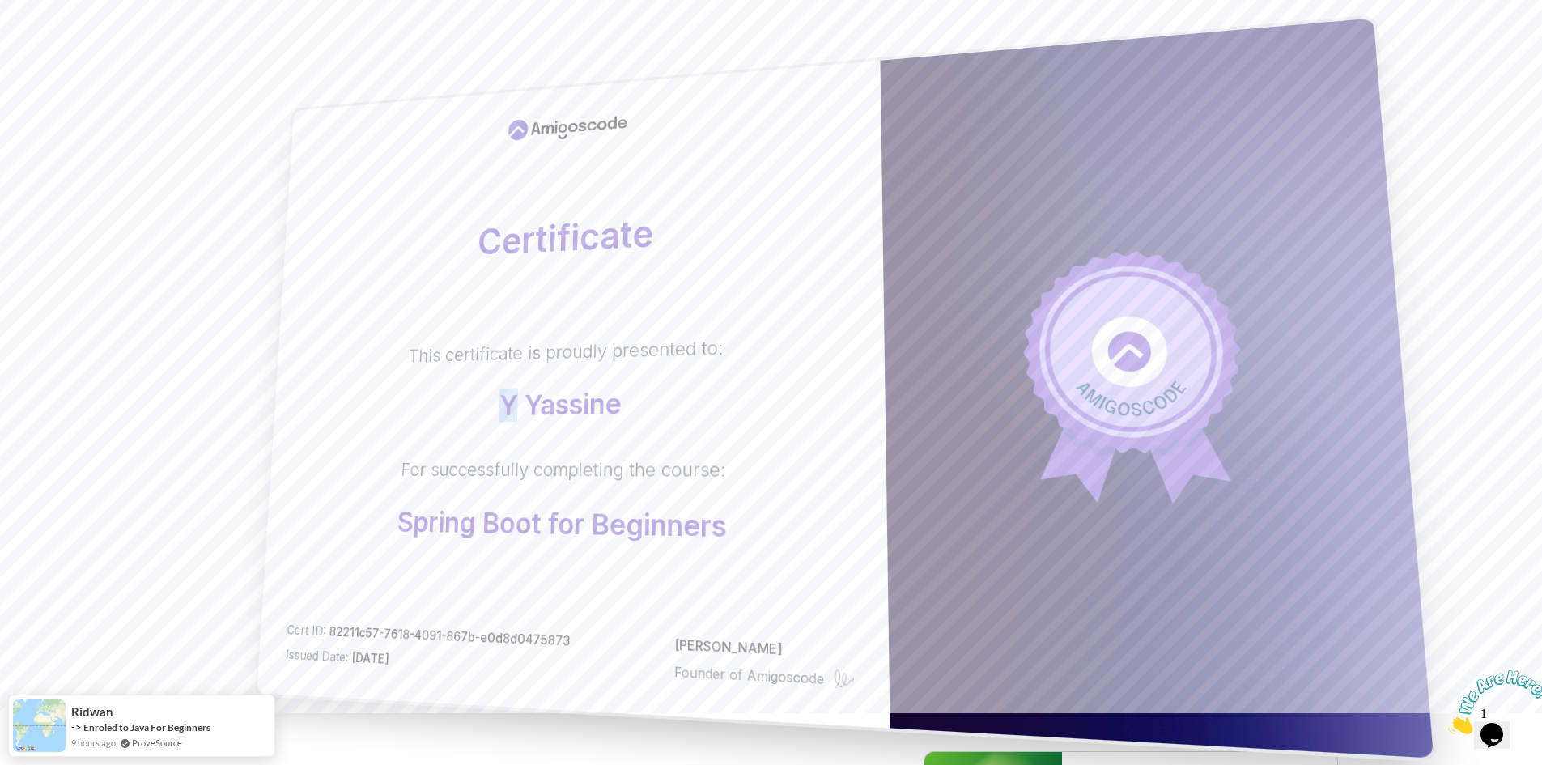
scroll to position [81, 0]
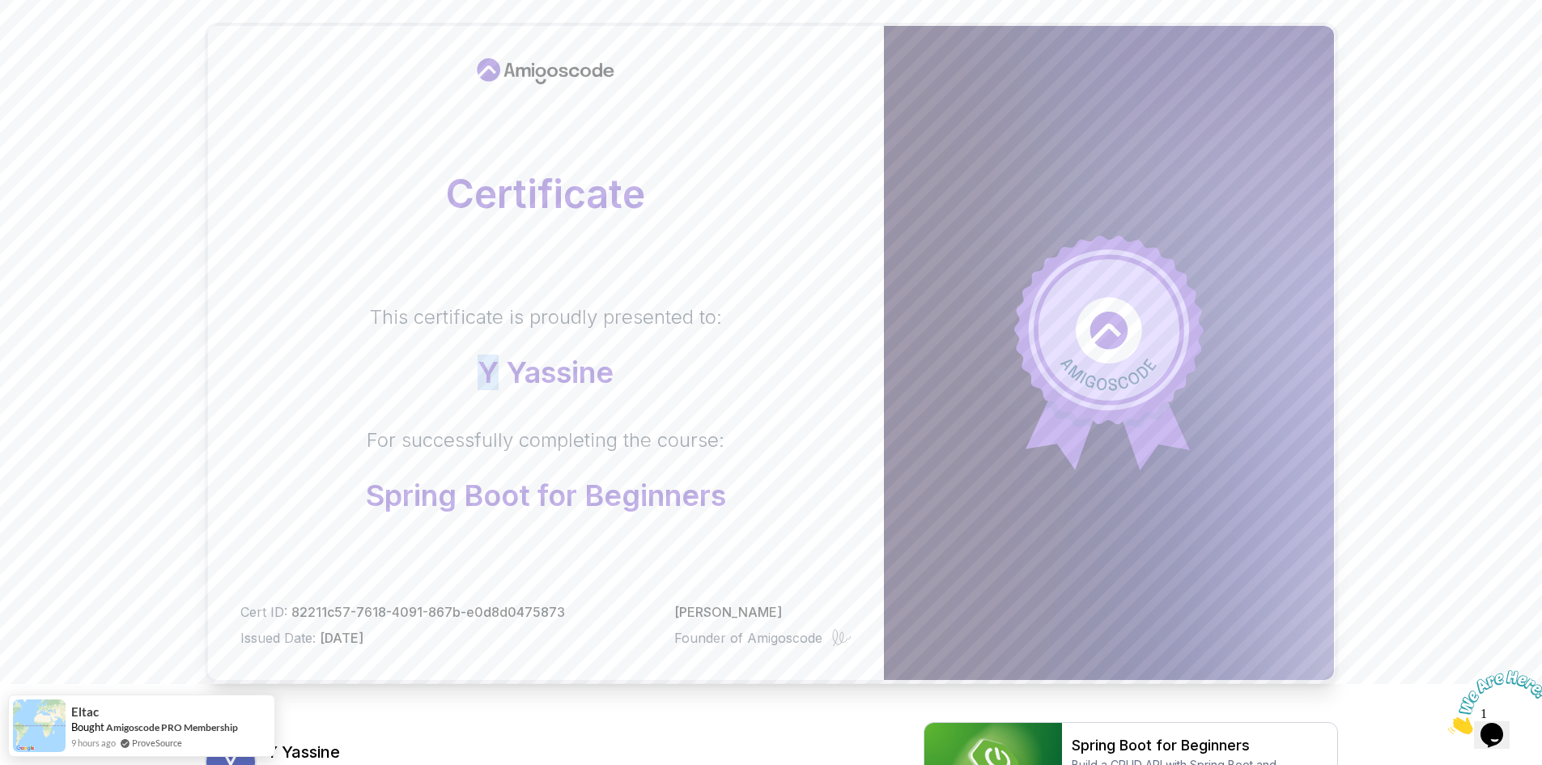
click at [1001, 236] on body "Certificate This certificate is proudly presented to: Y yassine For successfull…" at bounding box center [771, 431] width 1542 height 1025
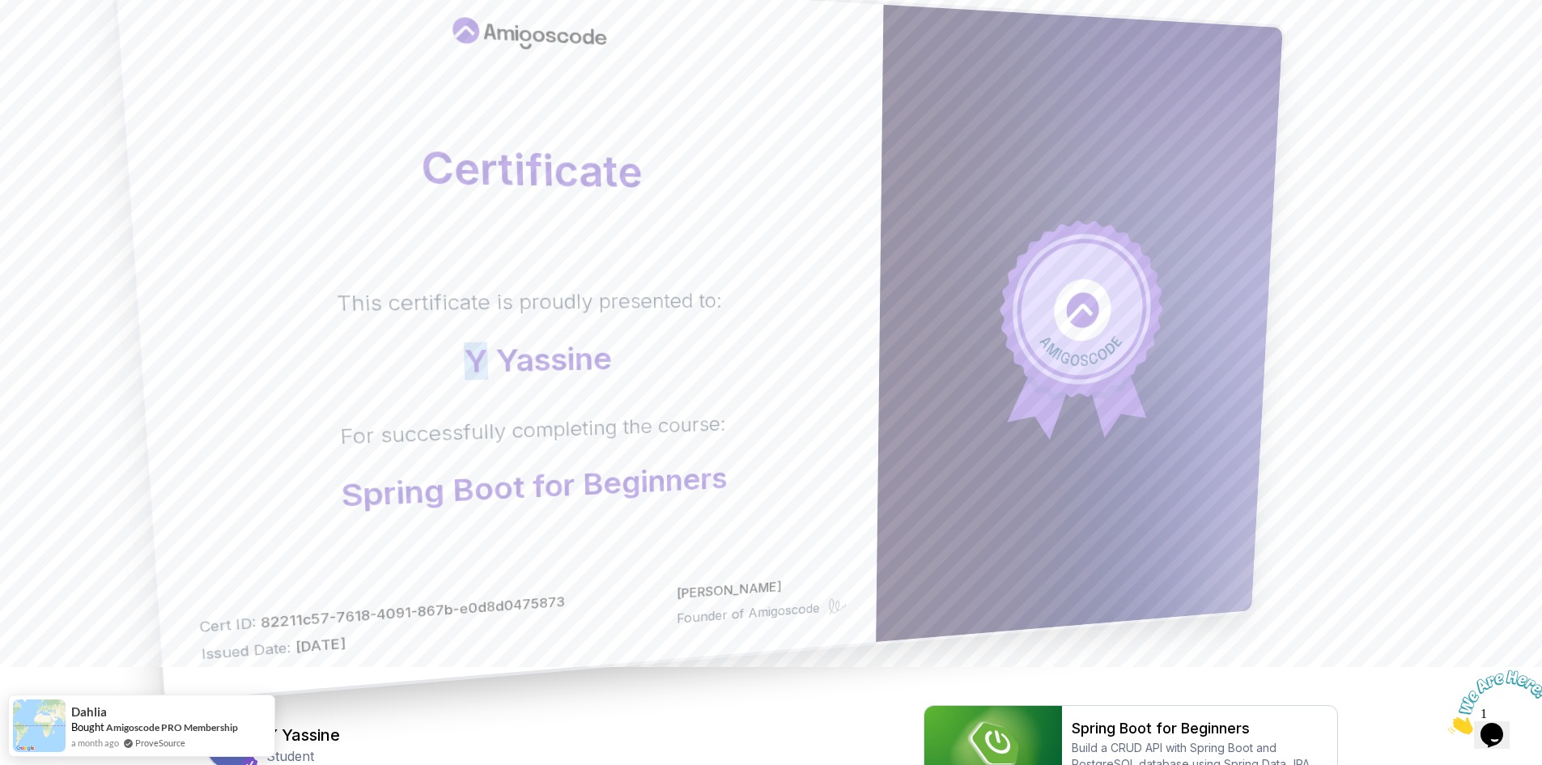
scroll to position [260, 0]
